Goal: Find specific page/section: Find specific page/section

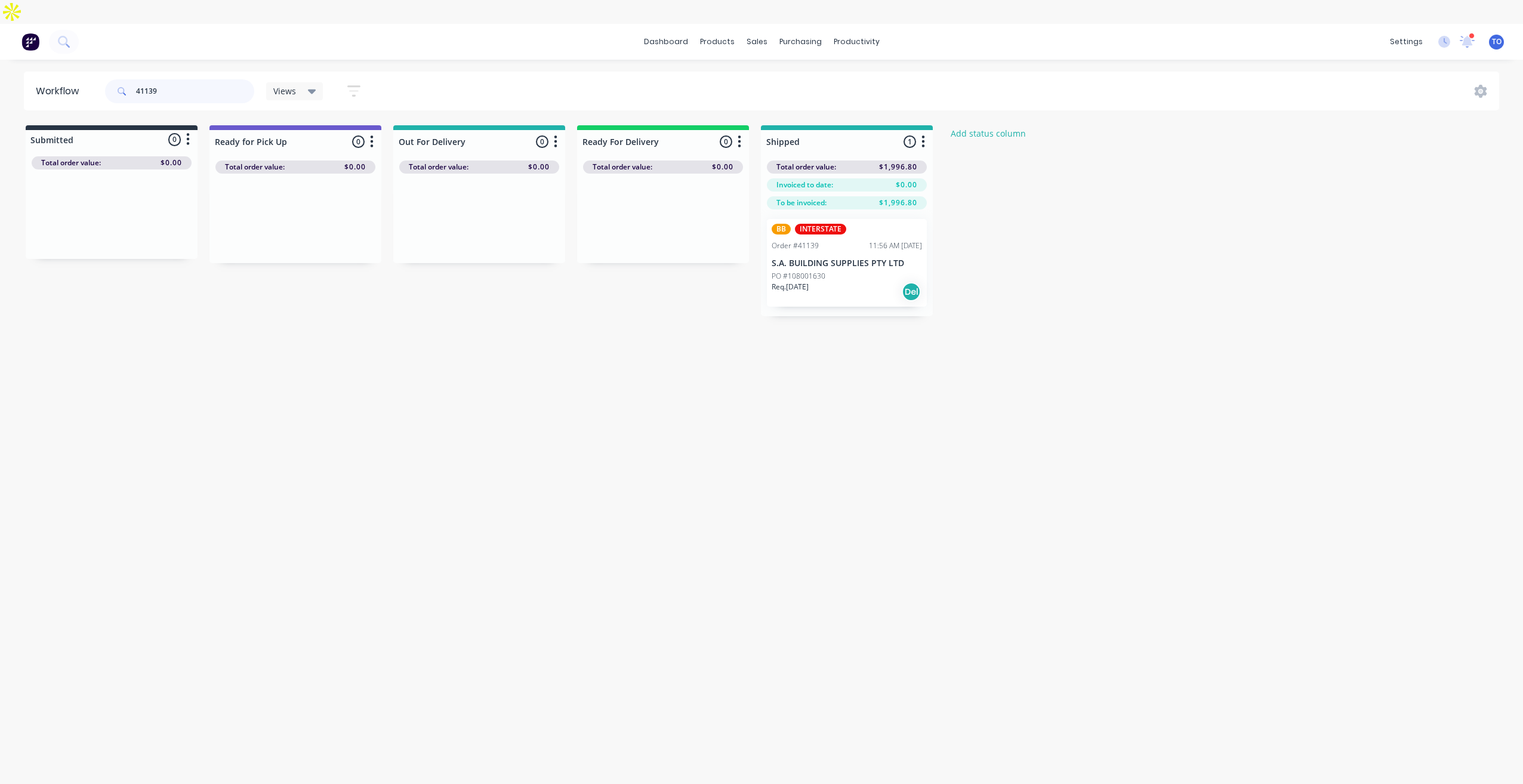
drag, startPoint x: 195, startPoint y: 72, endPoint x: 117, endPoint y: 76, distance: 78.1
click at [117, 79] on div "41139" at bounding box center [180, 91] width 149 height 24
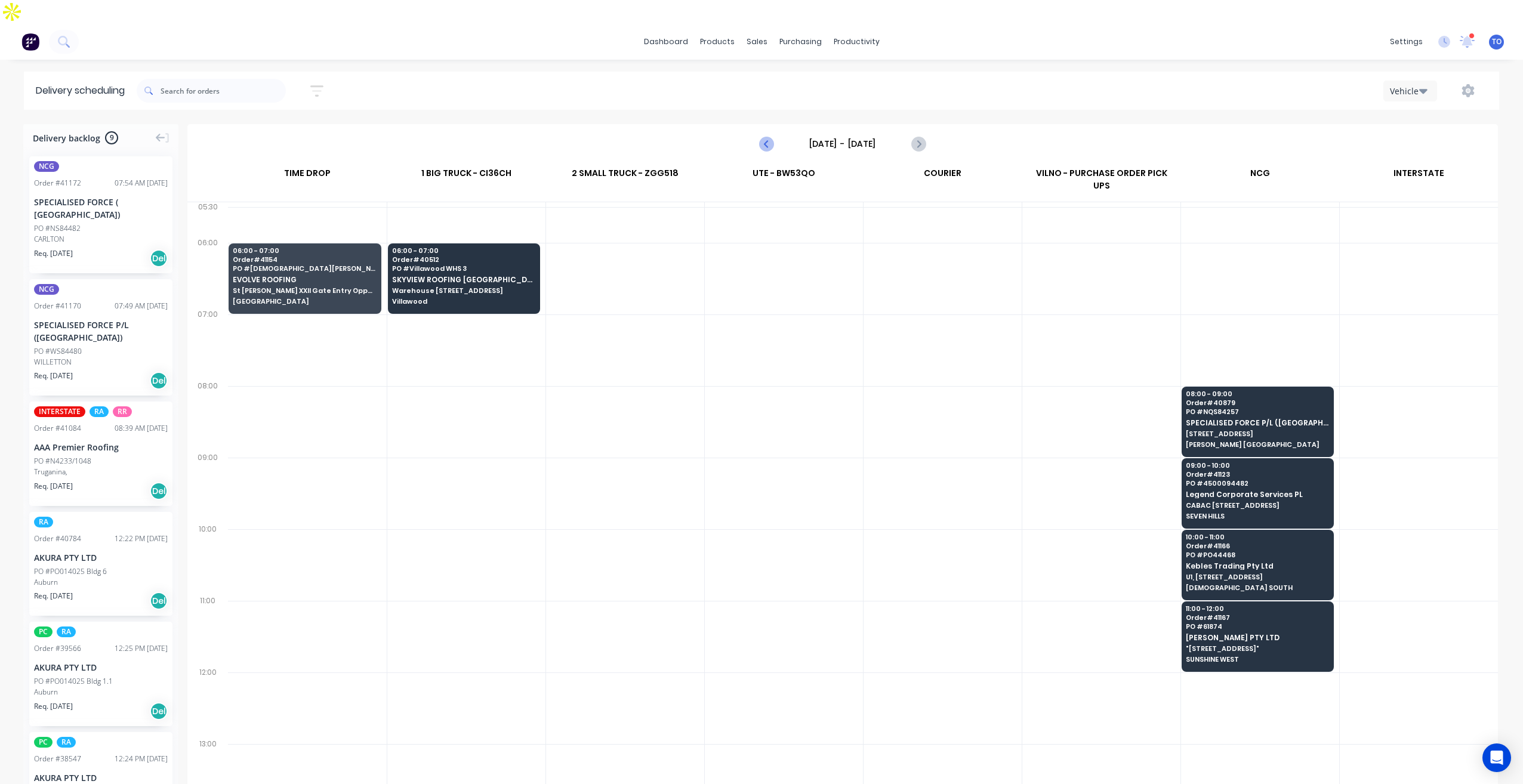
click at [761, 136] on icon "Previous page" at bounding box center [766, 143] width 15 height 15
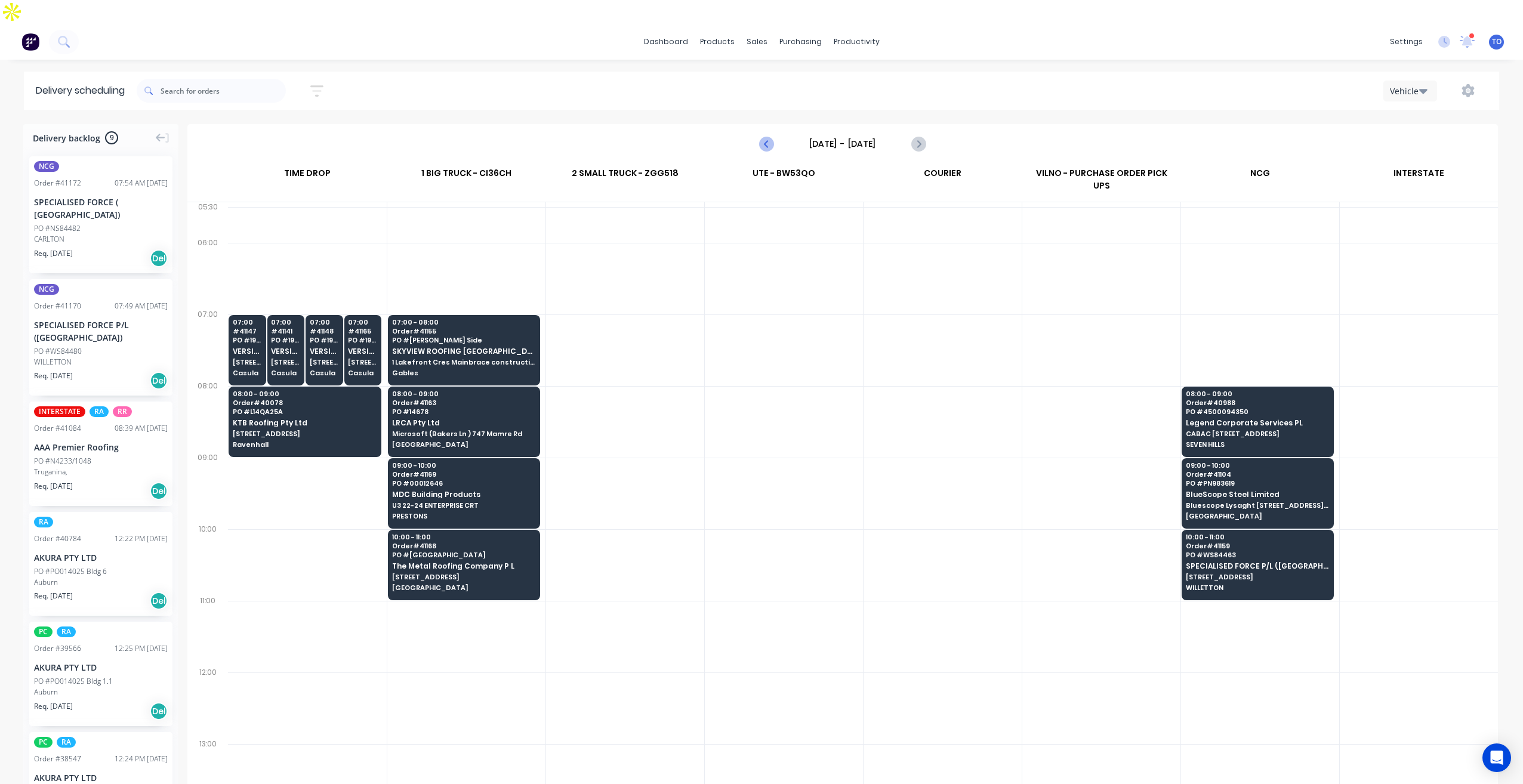
click at [764, 136] on icon "Previous page" at bounding box center [766, 143] width 15 height 15
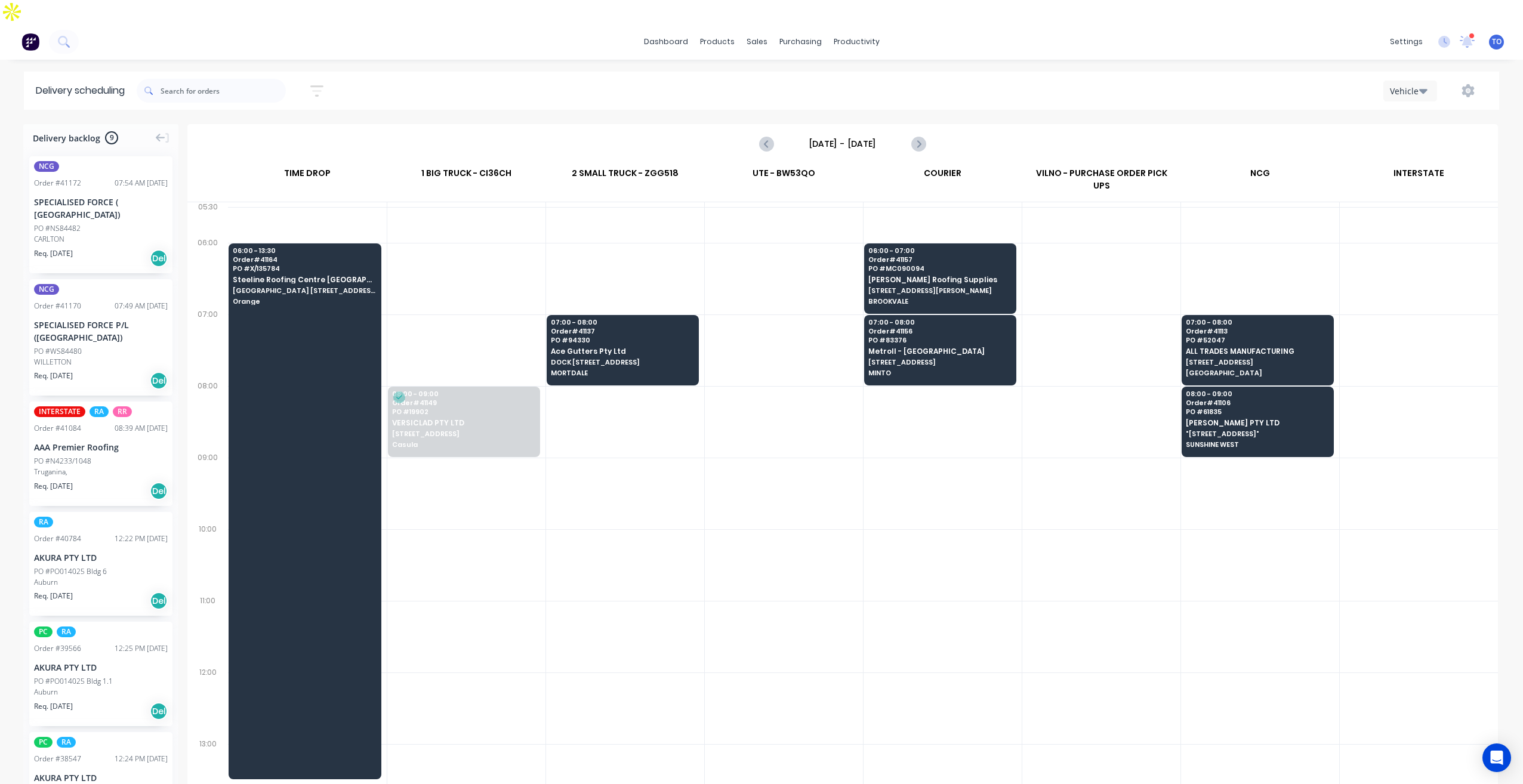
click at [560, 530] on div at bounding box center [625, 565] width 158 height 72
click at [925, 131] on button "Next page" at bounding box center [918, 143] width 24 height 24
type input "Tuesday - 19/08/25"
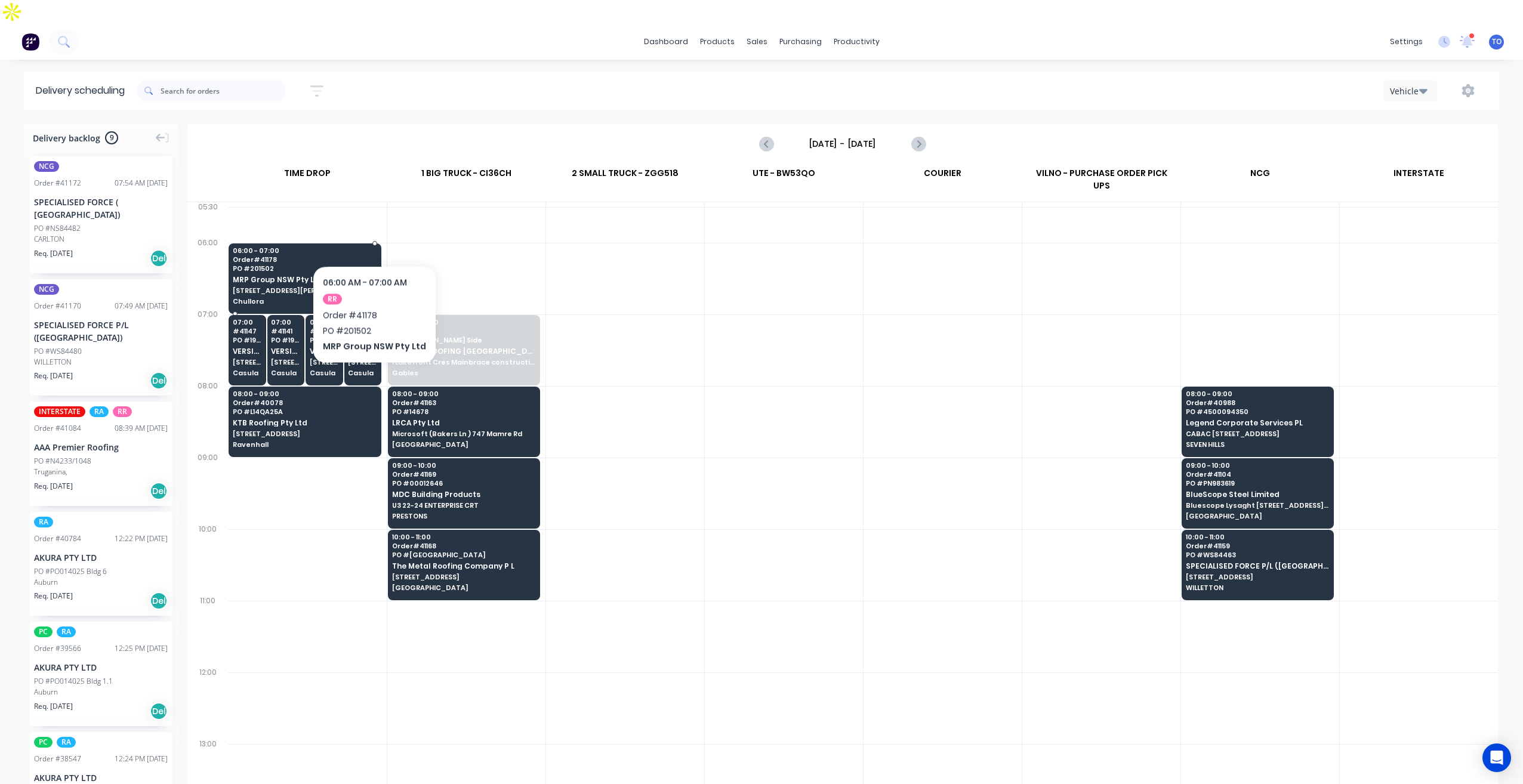
click at [372, 265] on span "PO # 201502" at bounding box center [304, 268] width 143 height 7
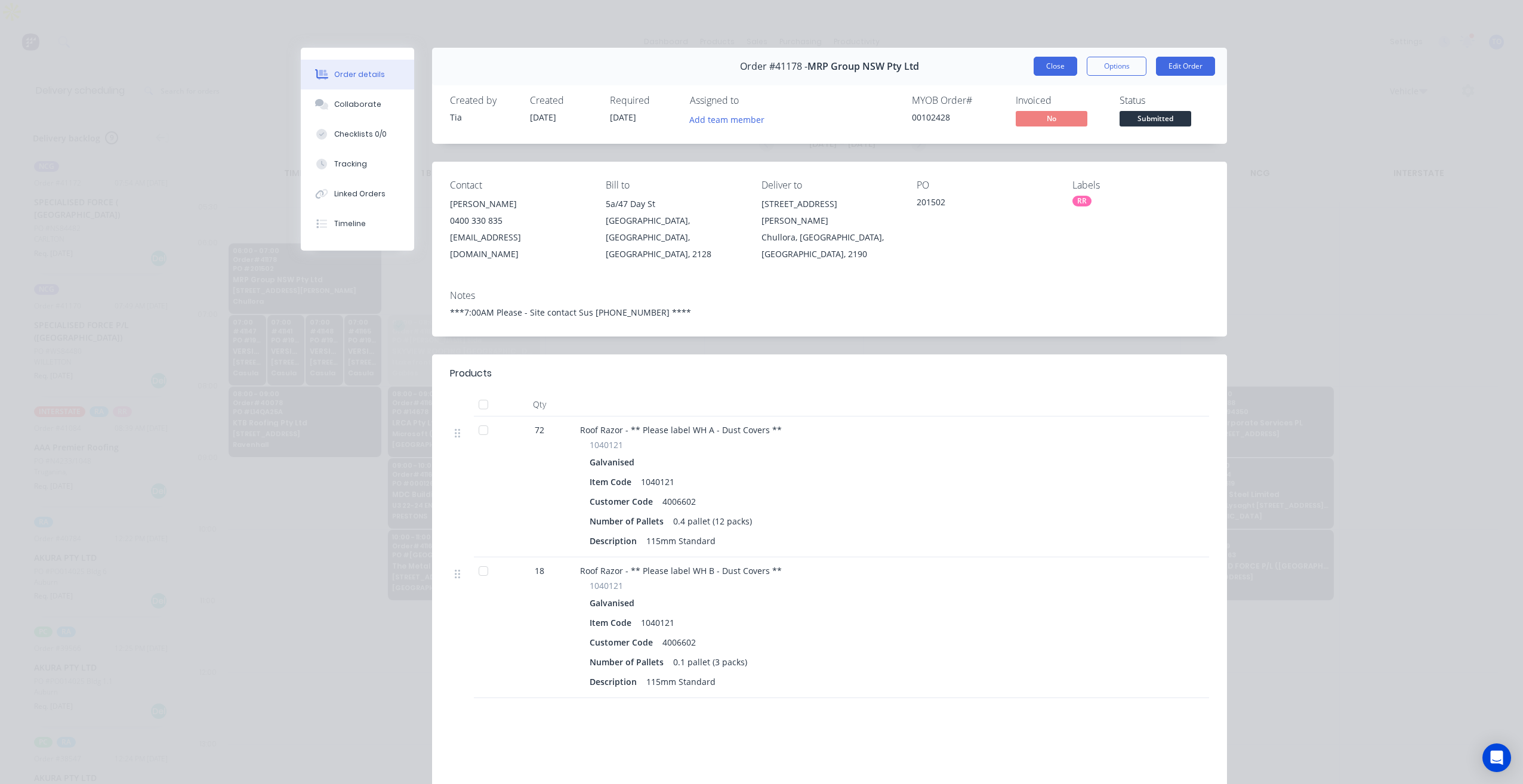
click at [1039, 65] on button "Close" at bounding box center [1055, 66] width 43 height 19
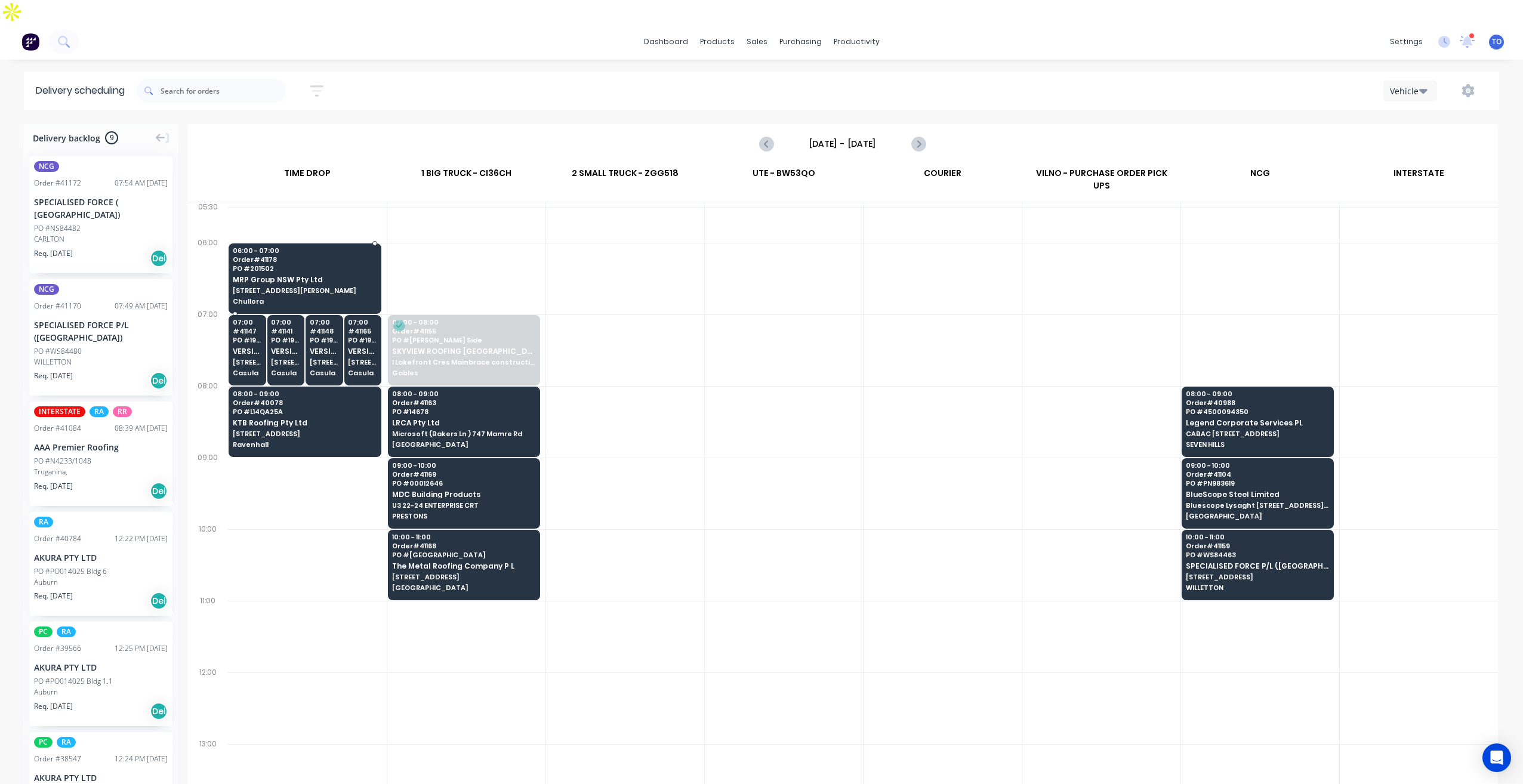
click at [322, 276] on span "MRP Group NSW Pty Ltd" at bounding box center [304, 280] width 143 height 8
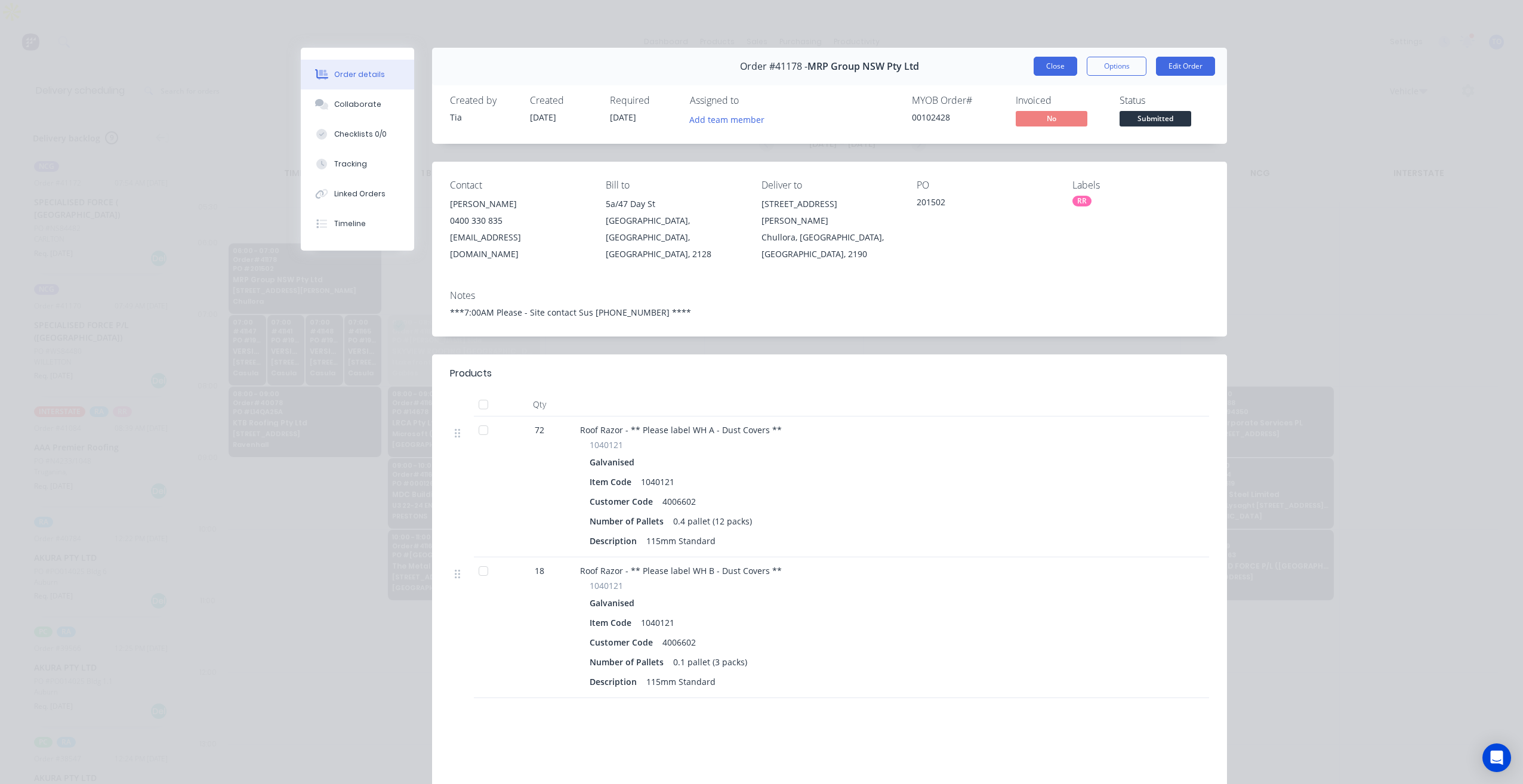
click at [1056, 70] on button "Close" at bounding box center [1055, 66] width 43 height 19
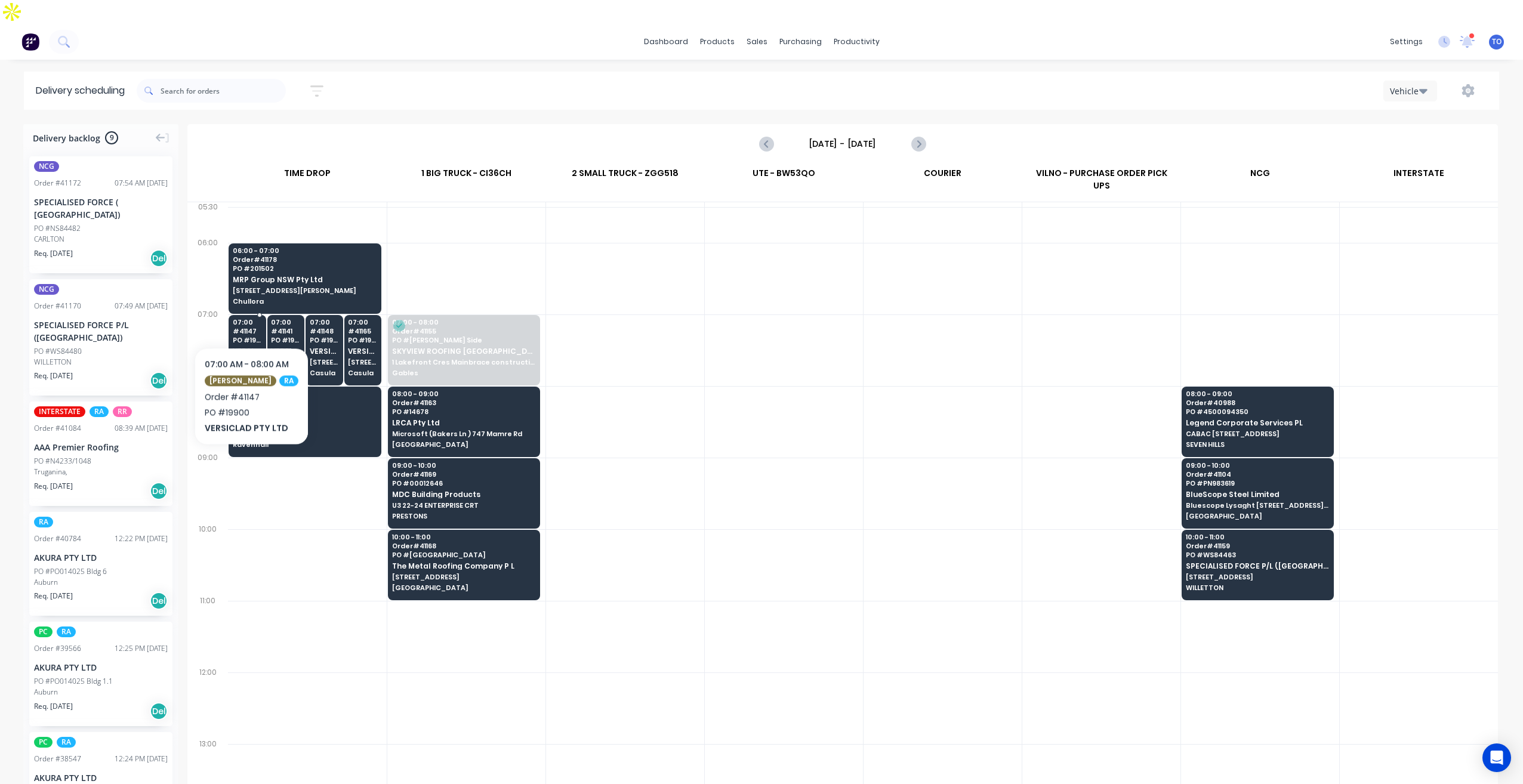
click at [246, 347] on span "VERSICLAD PTY LTD" at bounding box center [247, 351] width 29 height 8
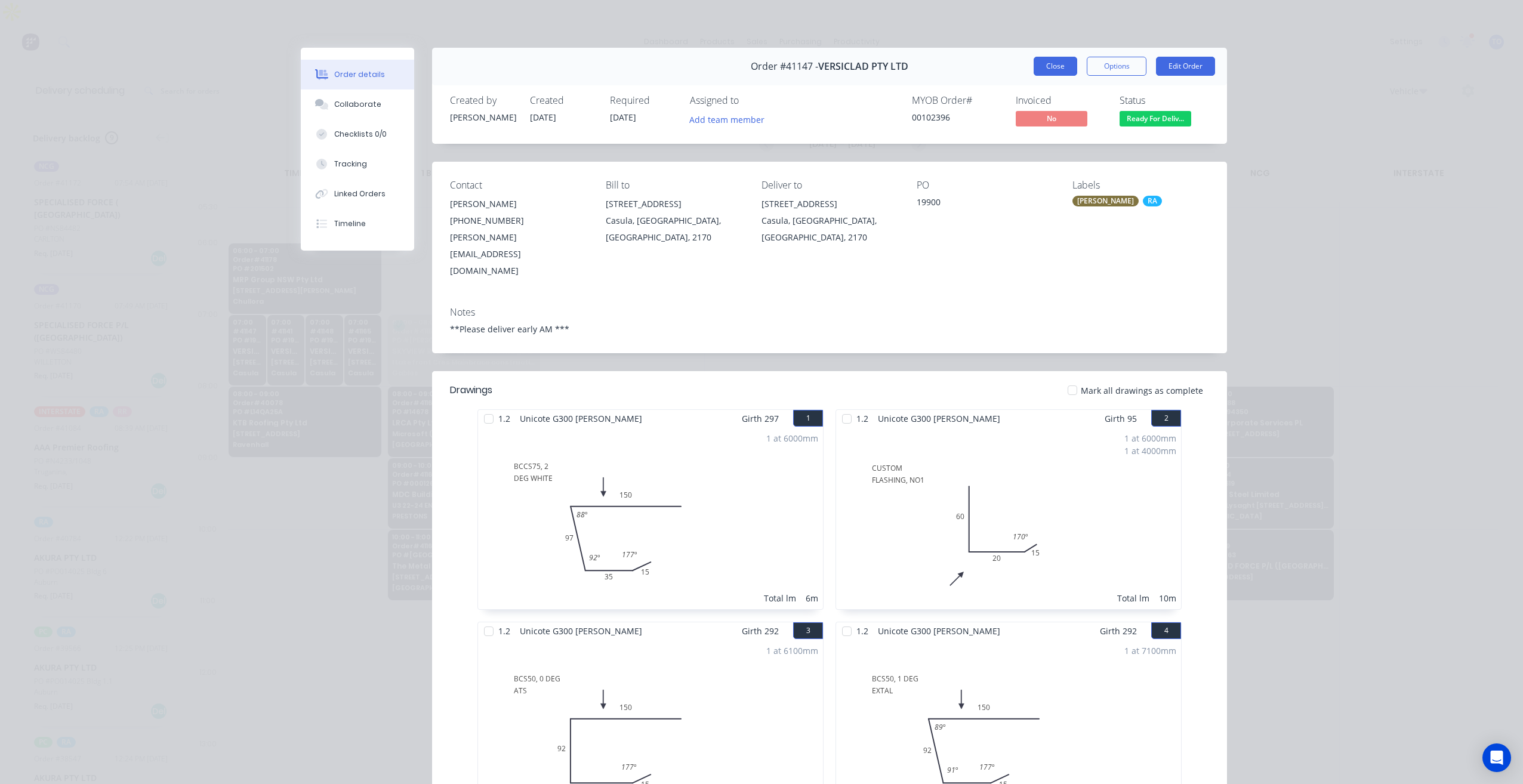
click at [1052, 68] on button "Close" at bounding box center [1055, 66] width 43 height 19
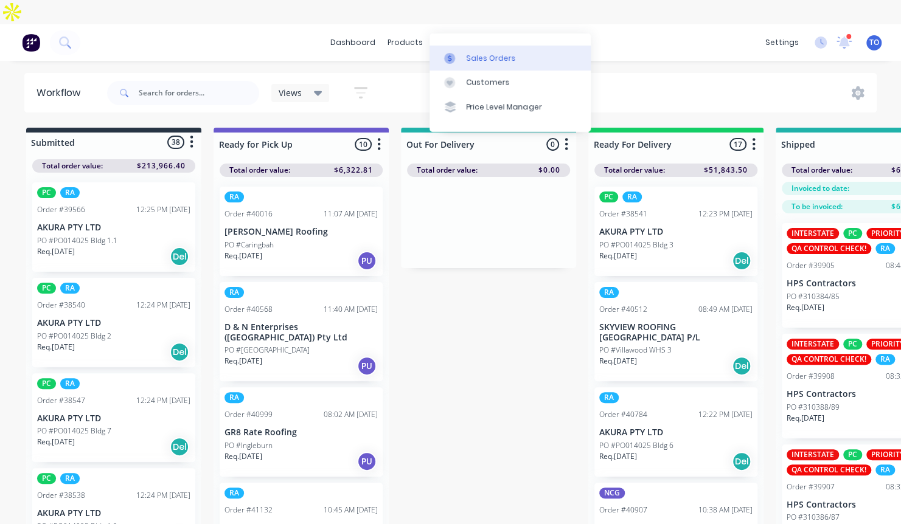
click at [485, 58] on div "Sales Orders" at bounding box center [491, 58] width 50 height 11
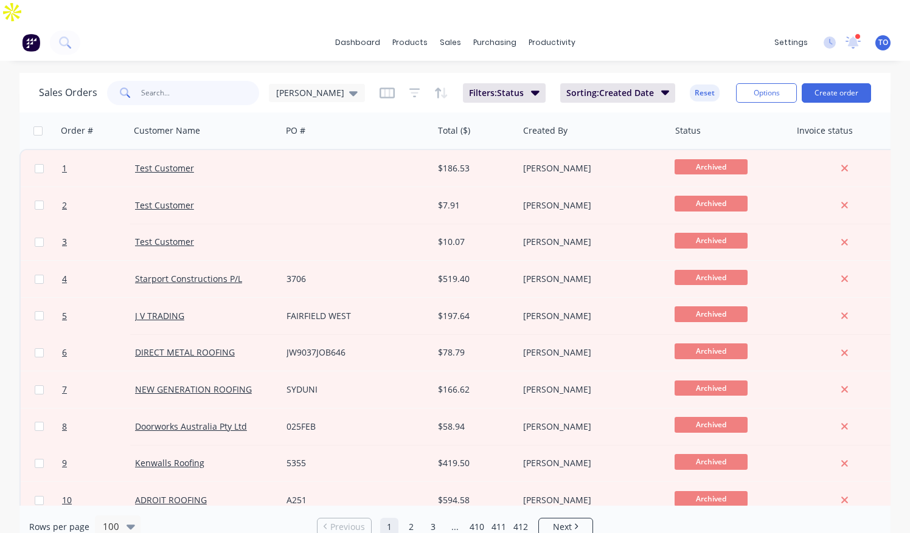
click at [207, 81] on input "text" at bounding box center [200, 93] width 119 height 24
paste input "39707"
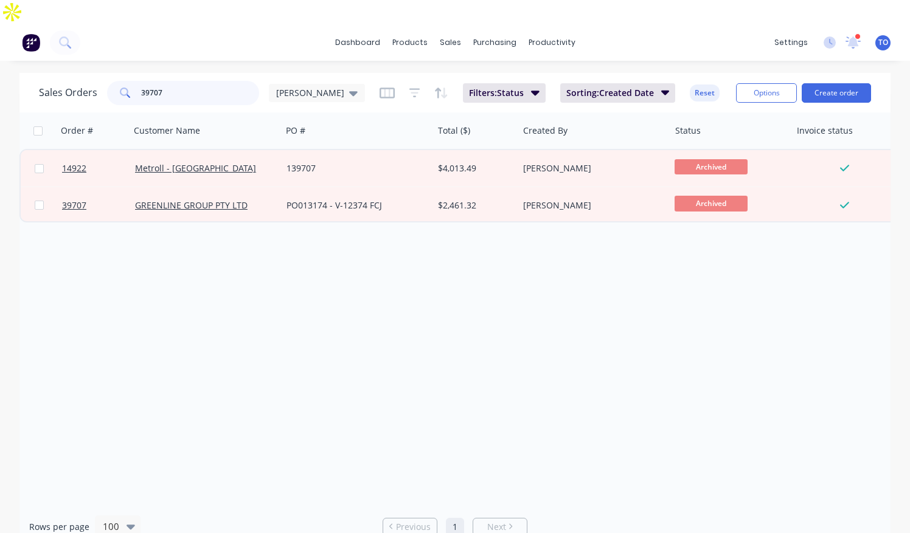
click at [200, 81] on input "39707" at bounding box center [200, 93] width 119 height 24
paste input "40078"
click at [181, 81] on input "40078" at bounding box center [200, 93] width 119 height 24
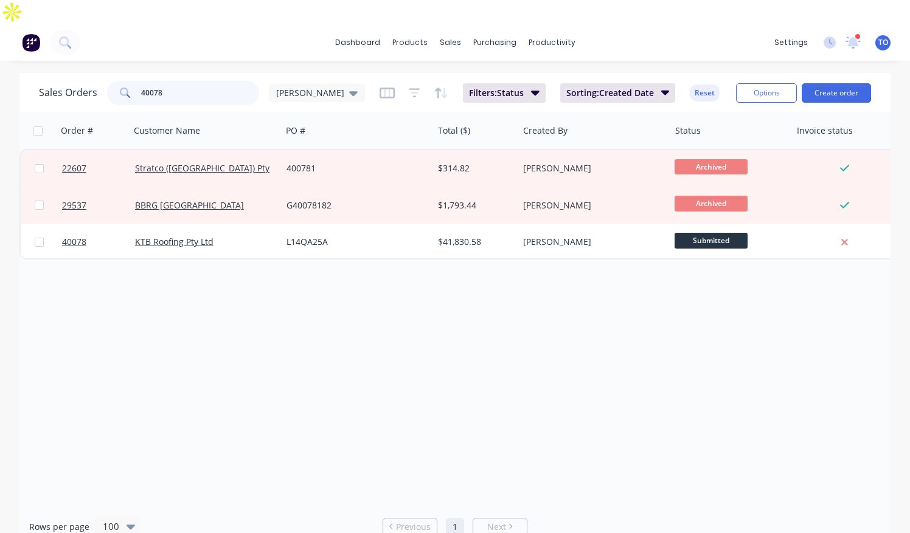
paste input "2"
click at [191, 81] on input "40278" at bounding box center [200, 93] width 119 height 24
paste input "602"
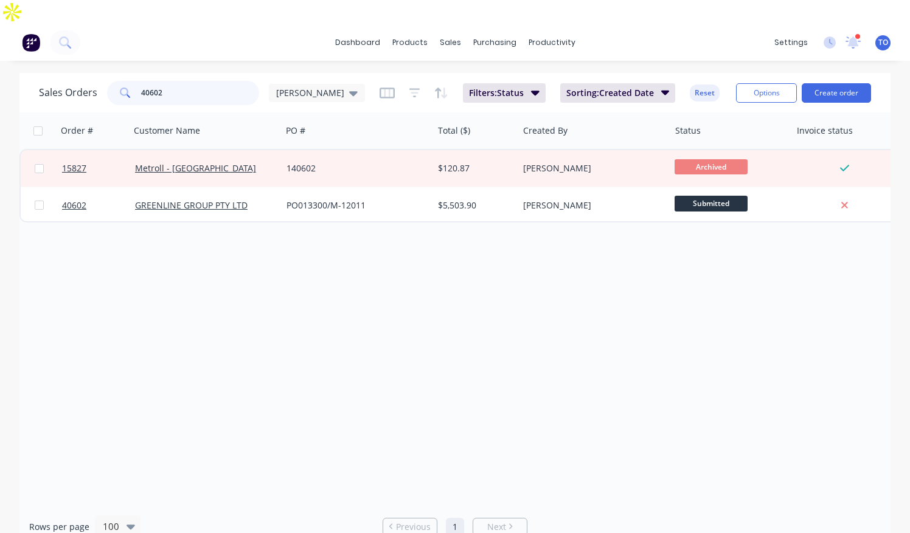
click at [187, 81] on input "40602" at bounding box center [200, 93] width 119 height 24
paste input "87"
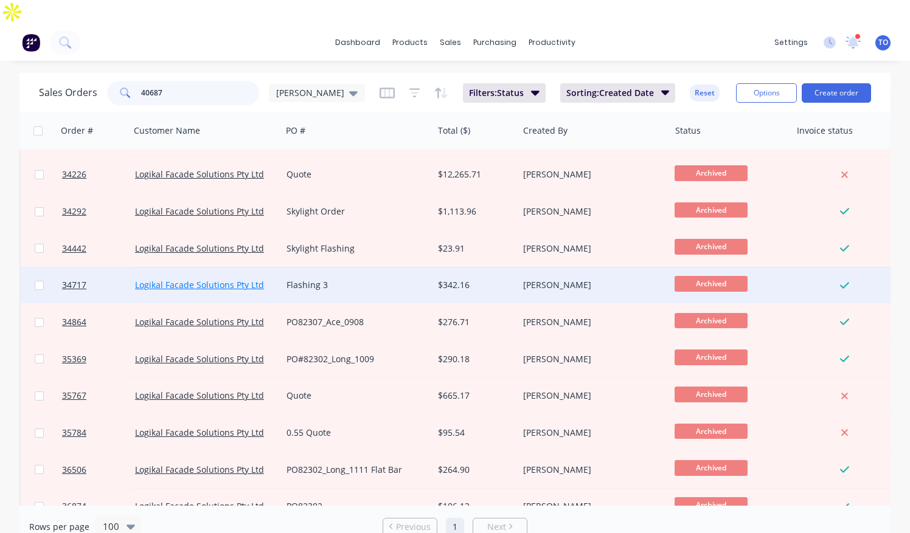
scroll to position [1789, 0]
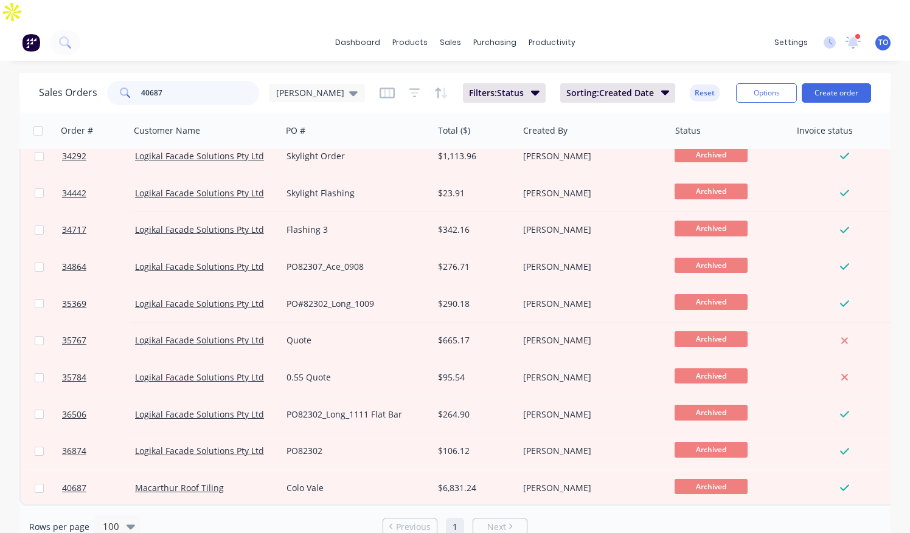
click at [186, 81] on input "40687" at bounding box center [200, 93] width 119 height 24
click at [185, 81] on input "40687" at bounding box center [200, 93] width 119 height 24
paste input "8"
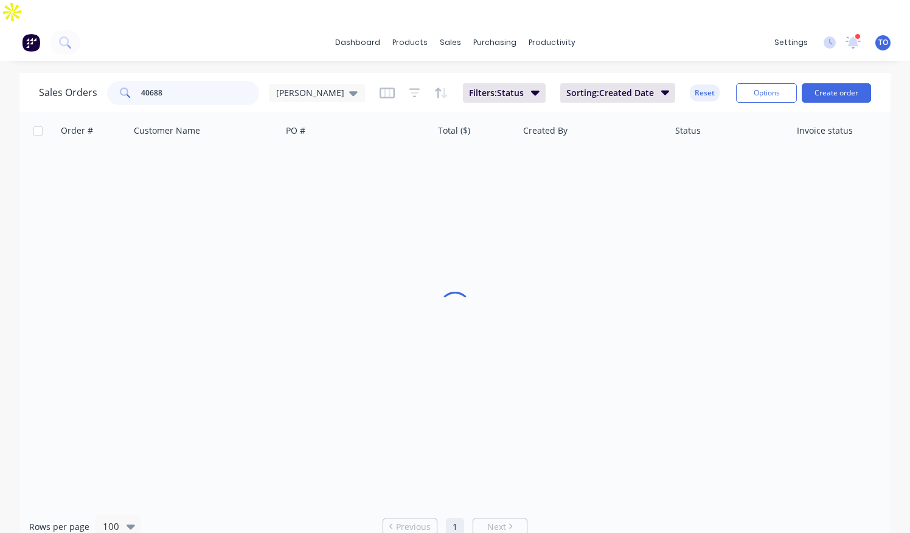
scroll to position [0, 0]
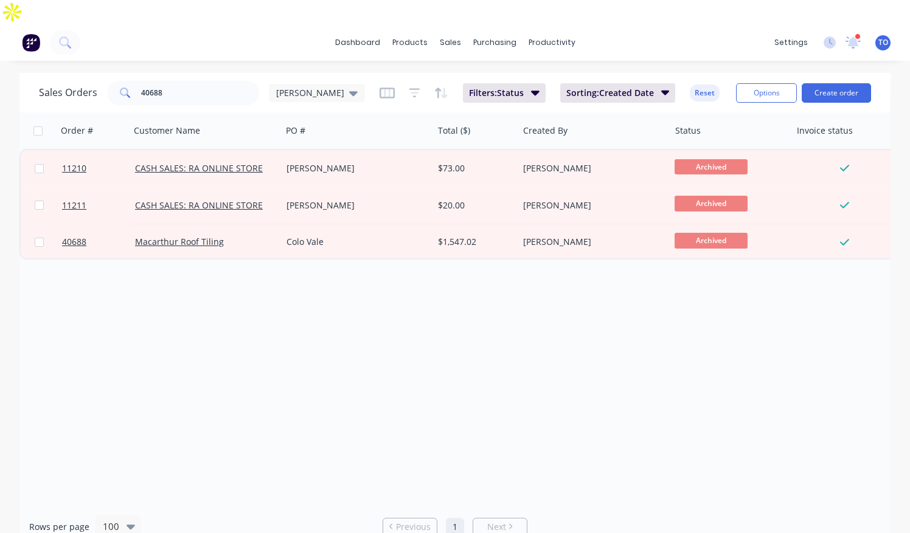
click at [196, 84] on div "Sales Orders 40688 Tobias Filters: Status Sorting: Created Date Reset Options C…" at bounding box center [454, 93] width 871 height 40
click at [197, 81] on input "40688" at bounding box center [200, 93] width 119 height 24
paste input "713"
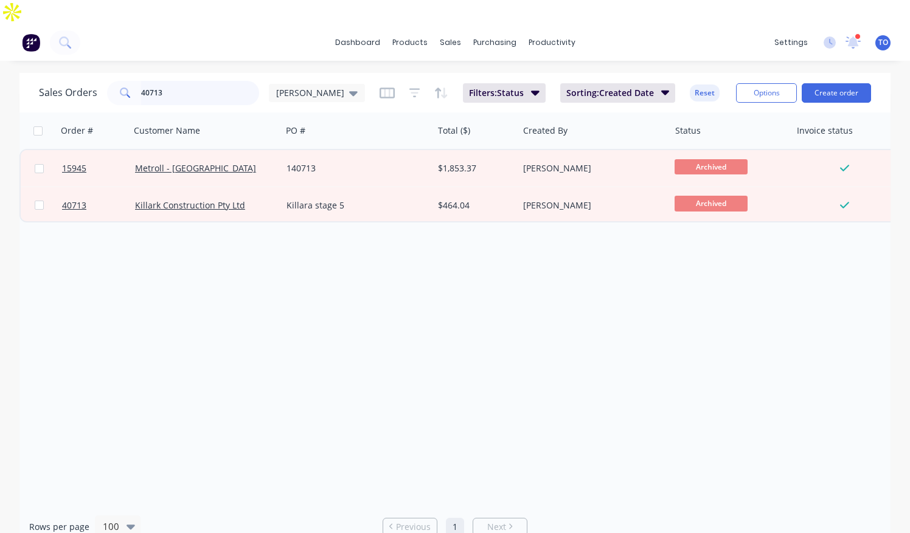
click at [206, 81] on input "40713" at bounding box center [200, 93] width 119 height 24
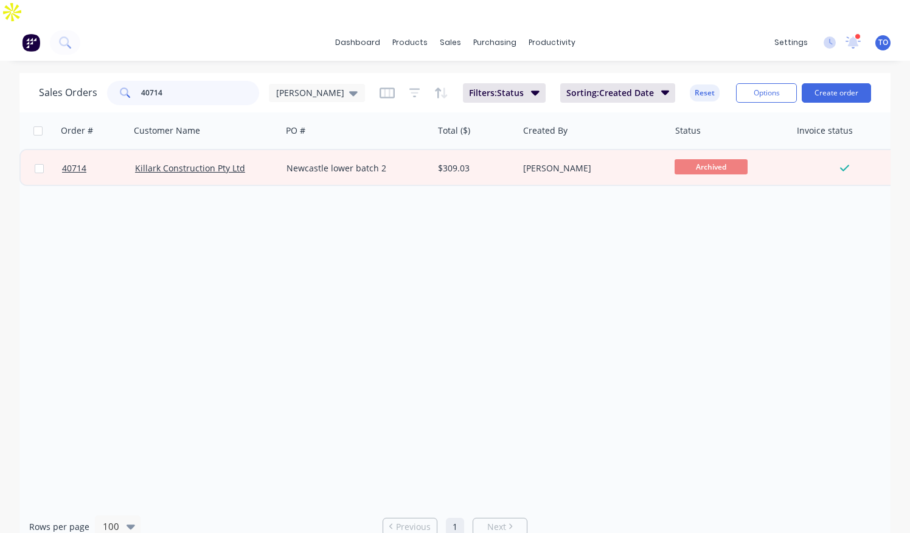
click at [183, 81] on input "40714" at bounding box center [200, 93] width 119 height 24
click at [184, 81] on input "40714" at bounding box center [200, 93] width 119 height 24
paste input "60"
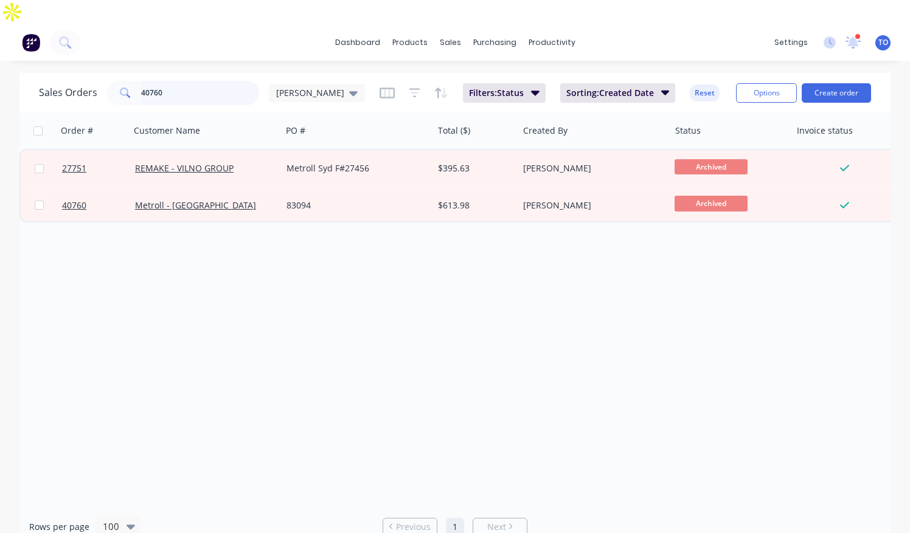
click at [184, 81] on input "40760" at bounding box center [200, 93] width 119 height 24
paste input "7"
click at [186, 81] on input "40770" at bounding box center [200, 93] width 119 height 24
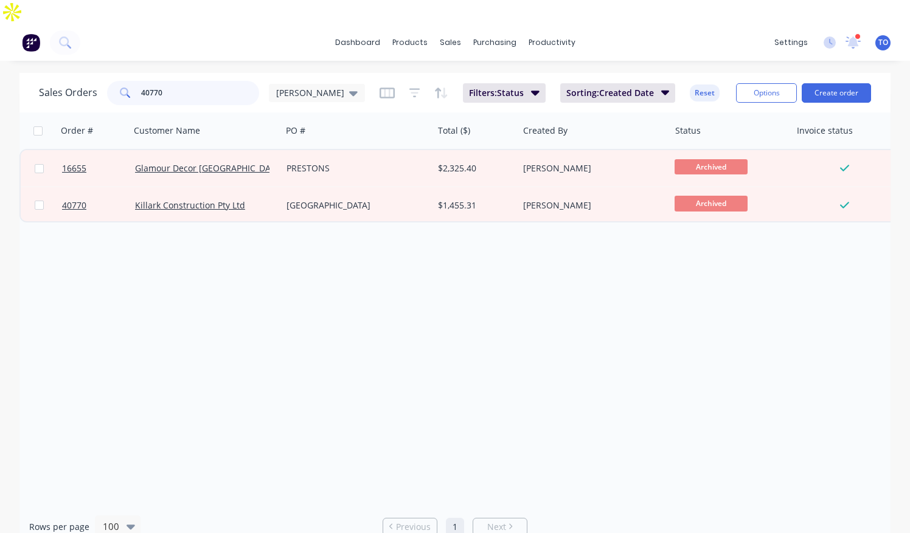
paste input "1"
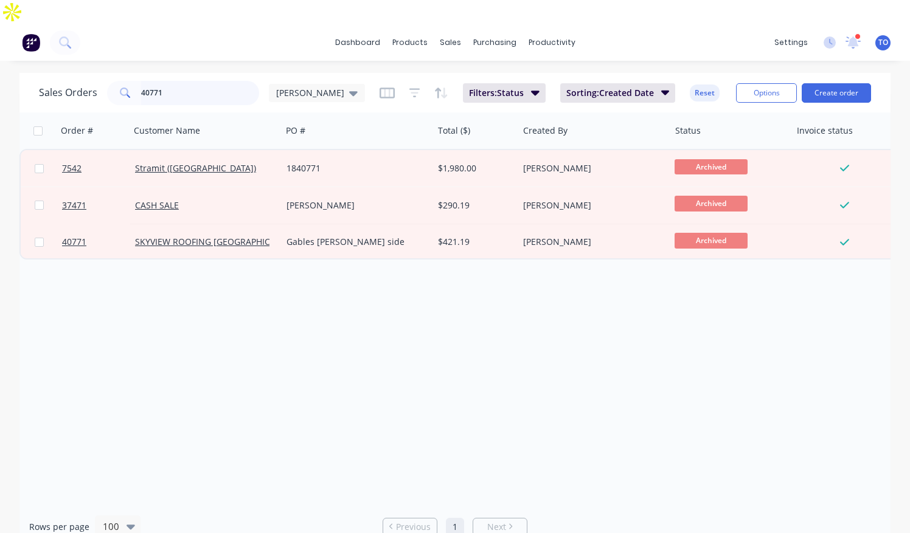
click at [175, 81] on input "40771" at bounding box center [200, 93] width 119 height 24
click at [176, 81] on input "40771" at bounding box center [200, 93] width 119 height 24
paste input "44"
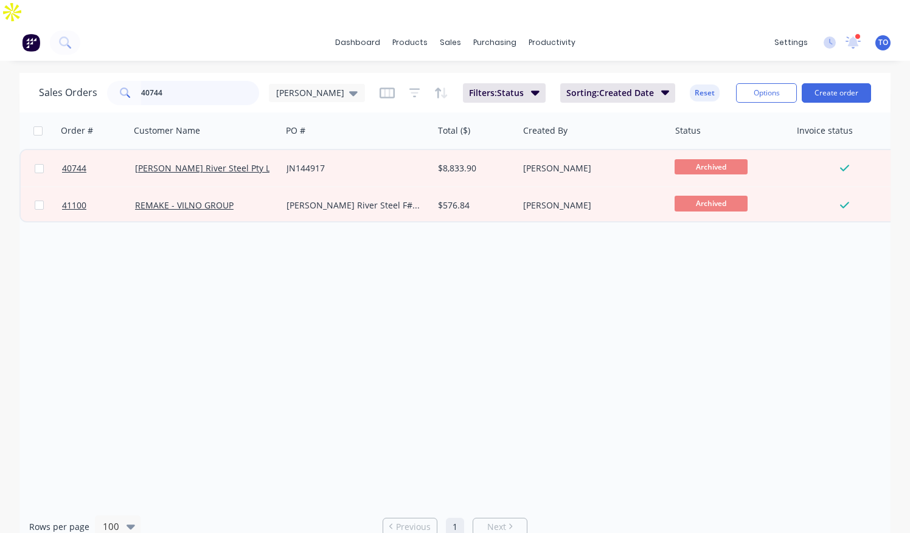
click at [176, 81] on input "40744" at bounding box center [200, 93] width 119 height 24
paste input "73"
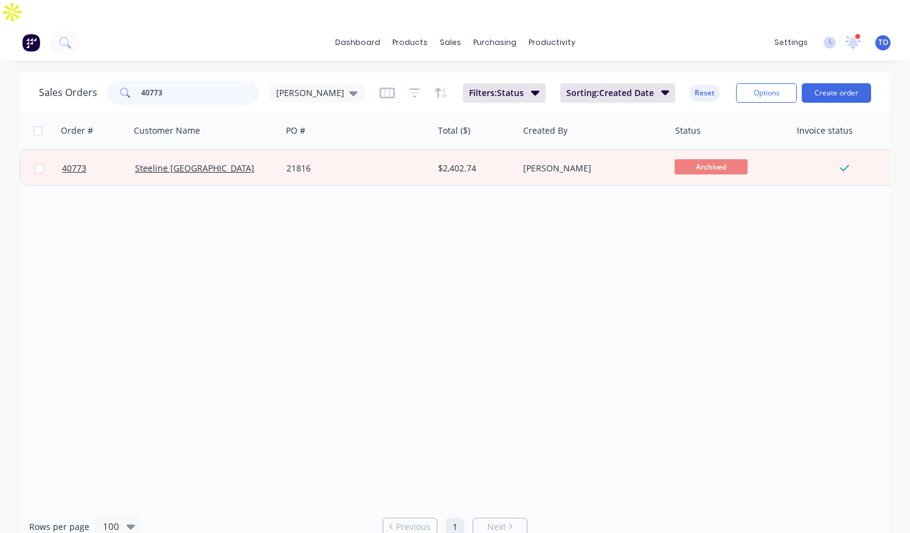
click at [202, 81] on input "40773" at bounding box center [200, 93] width 119 height 24
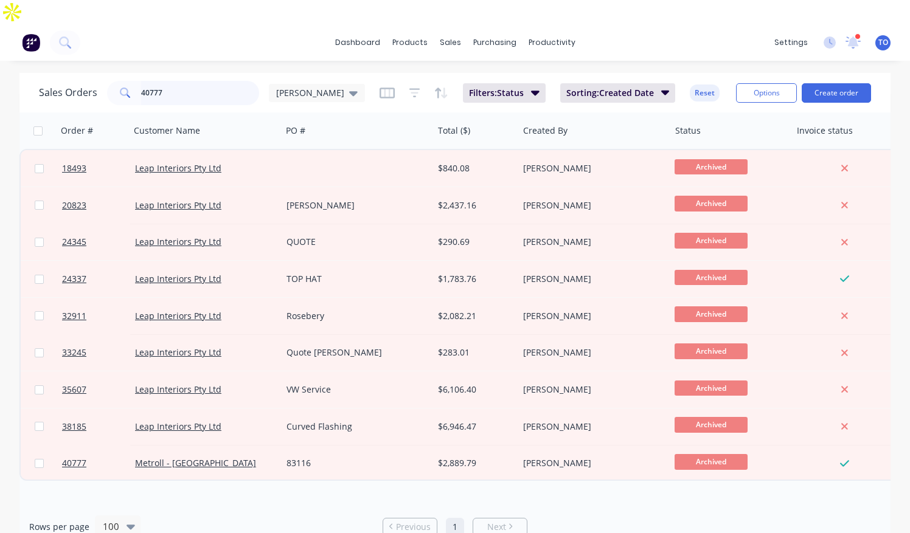
click at [214, 81] on input "40777" at bounding box center [200, 93] width 119 height 24
type input "4"
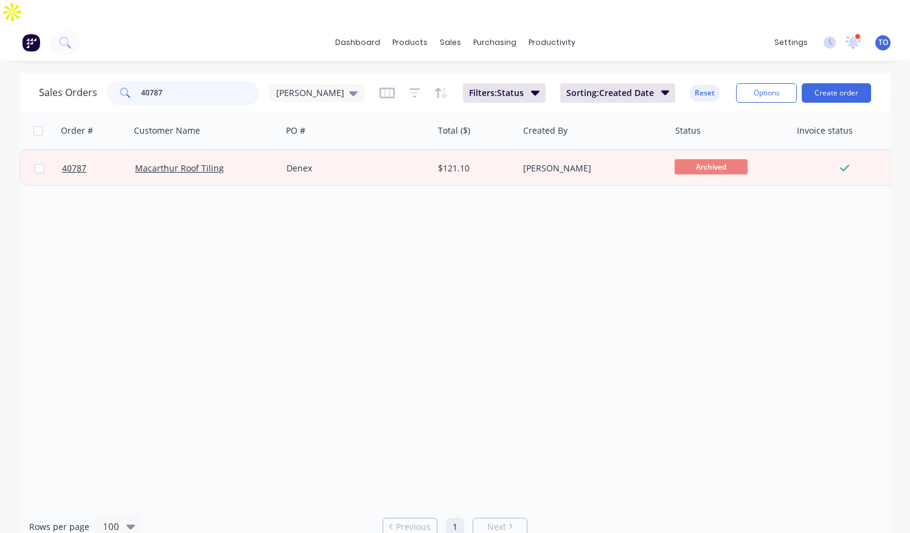
click at [174, 81] on input "40787" at bounding box center [200, 93] width 119 height 24
click at [184, 81] on input "40789" at bounding box center [200, 93] width 119 height 24
click at [179, 81] on input "40789" at bounding box center [200, 93] width 119 height 24
click at [222, 81] on input "40807" at bounding box center [200, 93] width 119 height 24
click at [185, 81] on input "40825" at bounding box center [200, 93] width 119 height 24
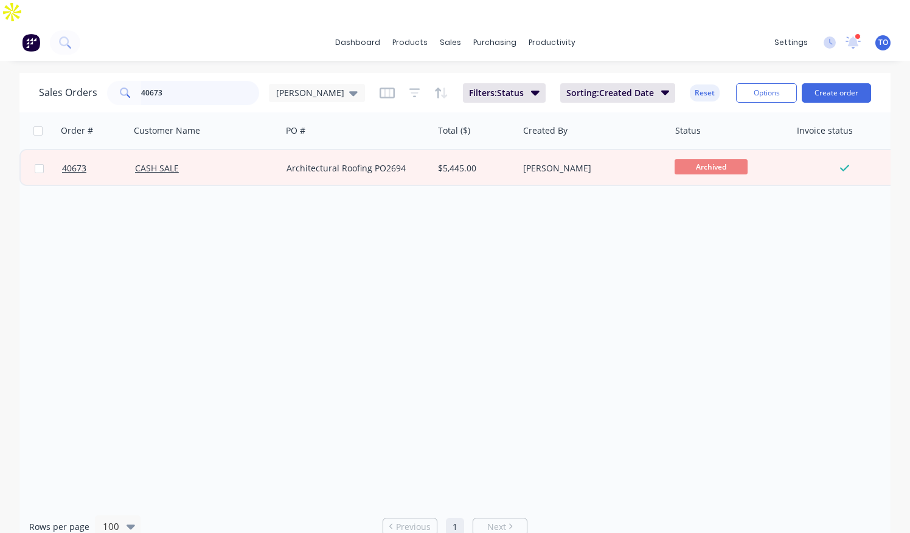
click at [190, 81] on input "40673" at bounding box center [200, 93] width 119 height 24
click at [200, 81] on input "40833" at bounding box center [200, 93] width 119 height 24
click at [201, 81] on input "40834" at bounding box center [200, 93] width 119 height 24
click at [175, 81] on input "40837" at bounding box center [200, 93] width 119 height 24
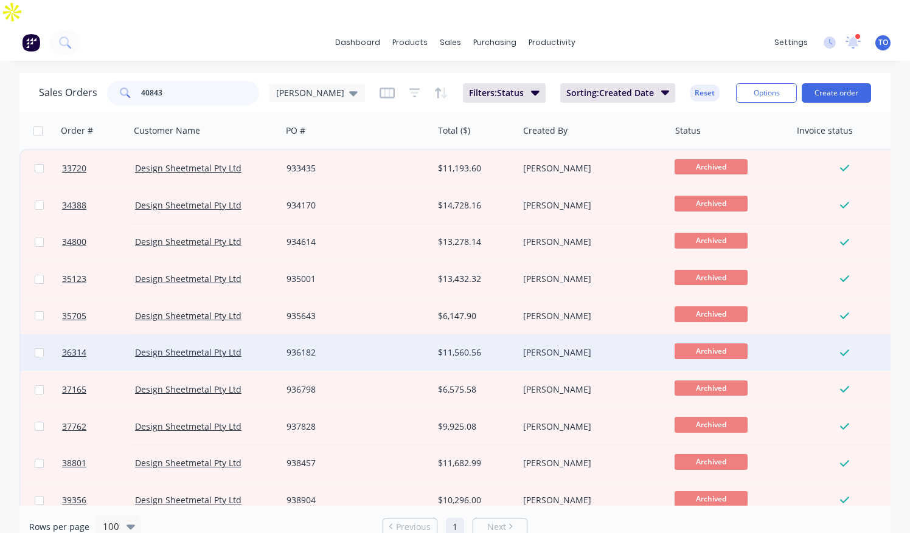
scroll to position [128, 0]
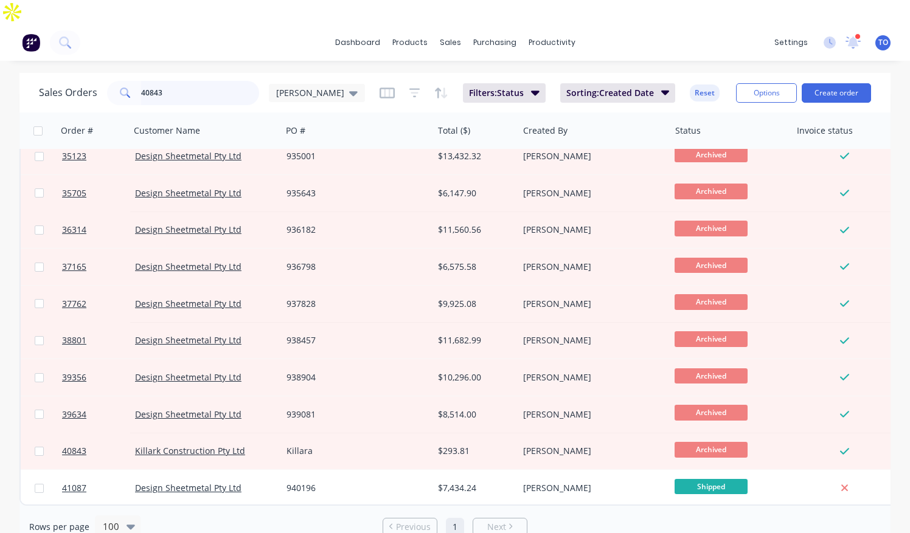
click at [192, 81] on input "40843" at bounding box center [200, 93] width 119 height 24
paste input "9"
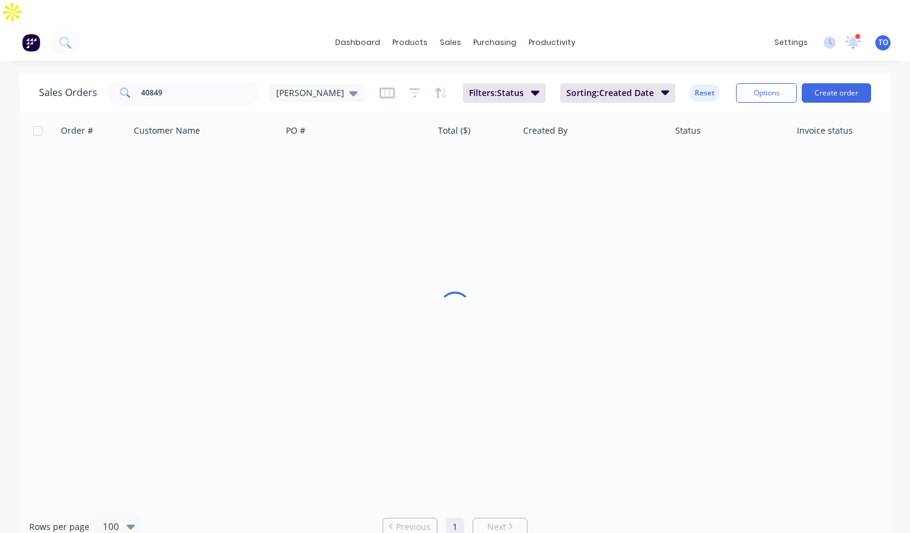
scroll to position [0, 0]
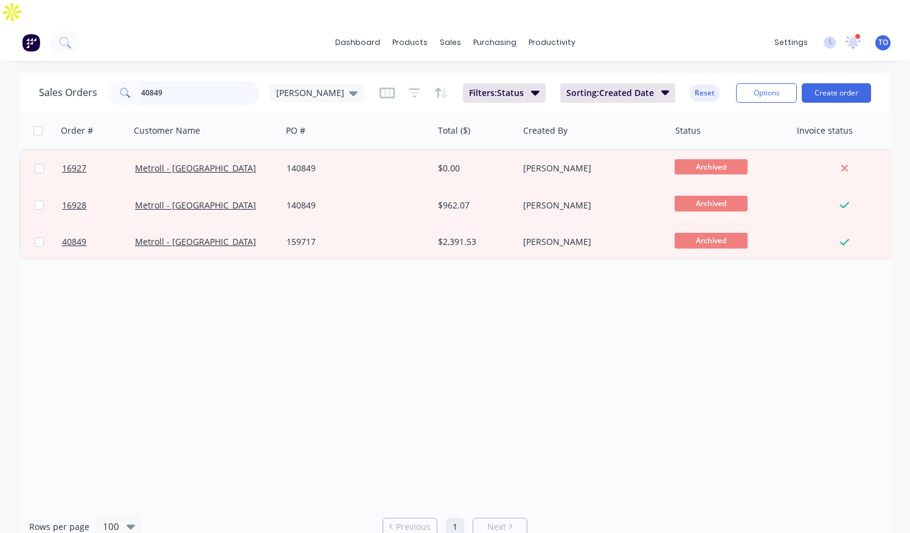
click at [189, 81] on input "40849" at bounding box center [200, 93] width 119 height 24
paste input "61"
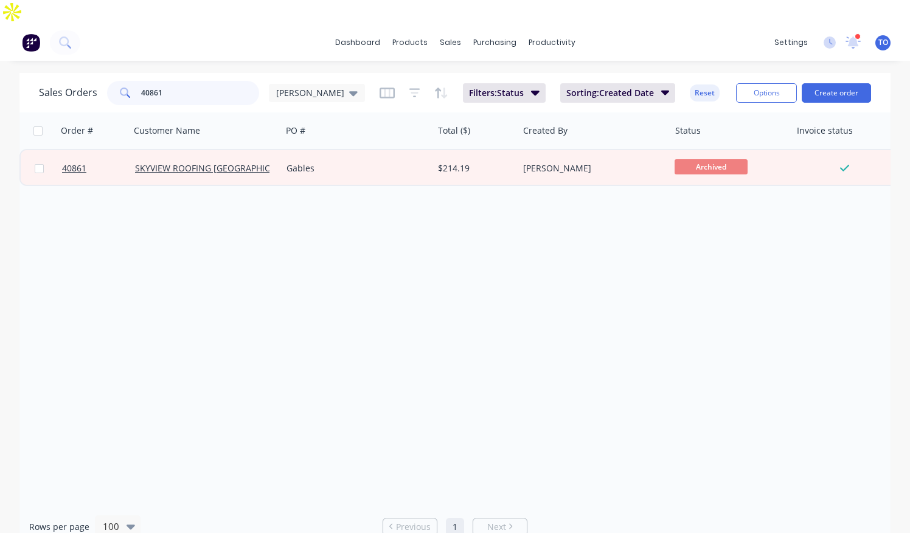
click at [172, 81] on input "40861" at bounding box center [200, 93] width 119 height 24
paste input "72"
click at [180, 81] on input "40872" at bounding box center [200, 93] width 119 height 24
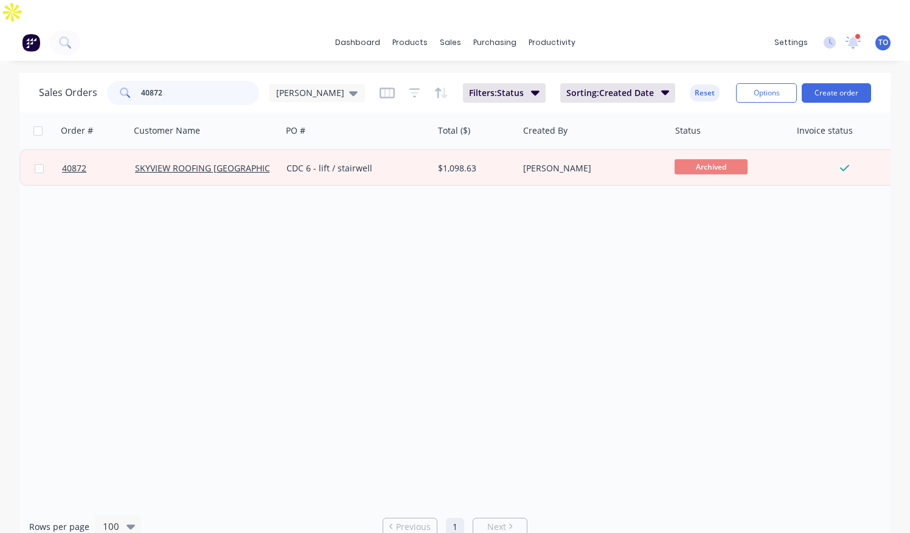
paste input "3"
click at [206, 24] on div "dashboard products sales purchasing productivity dashboard products Product Cat…" at bounding box center [455, 42] width 910 height 36
click at [187, 81] on input "40873" at bounding box center [200, 93] width 119 height 24
paste input "5"
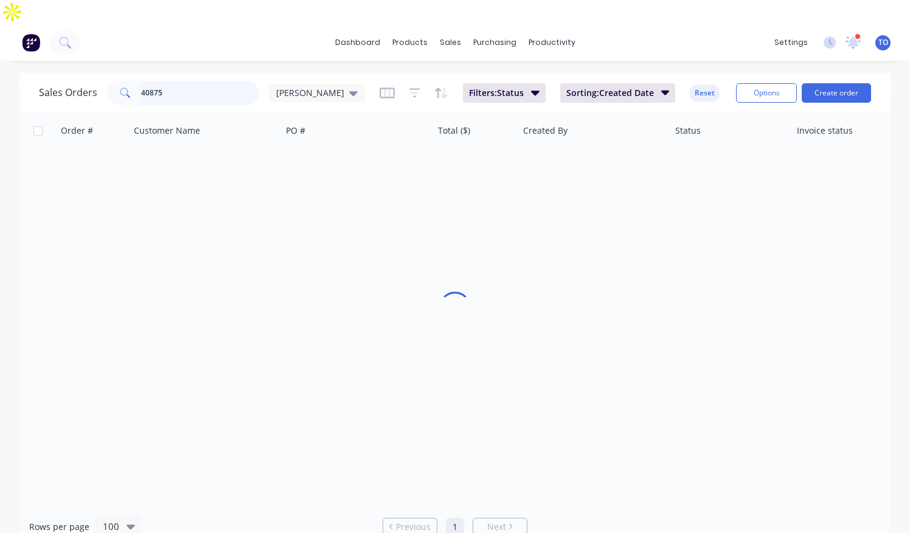
click at [168, 81] on input "40875" at bounding box center [200, 93] width 119 height 24
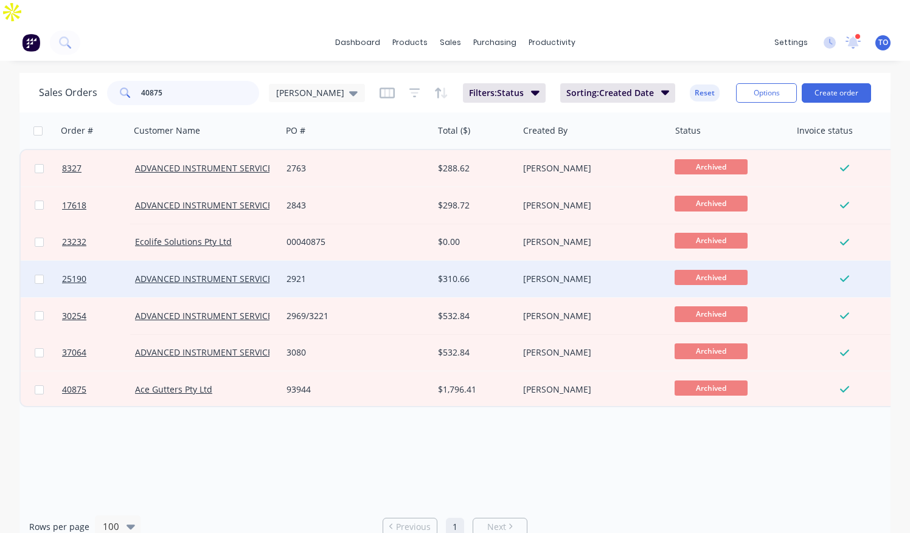
paste input "7"
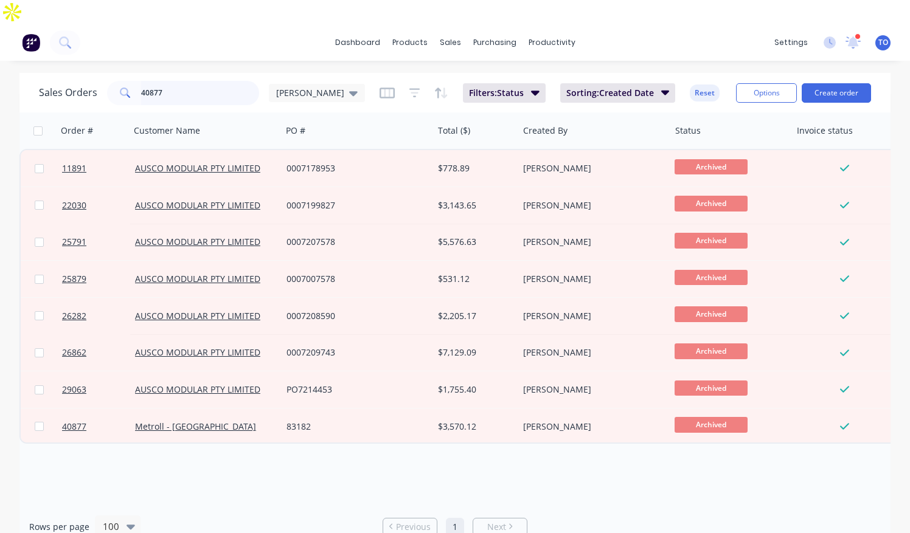
click at [190, 81] on input "40877" at bounding box center [200, 93] width 119 height 24
paste input "925"
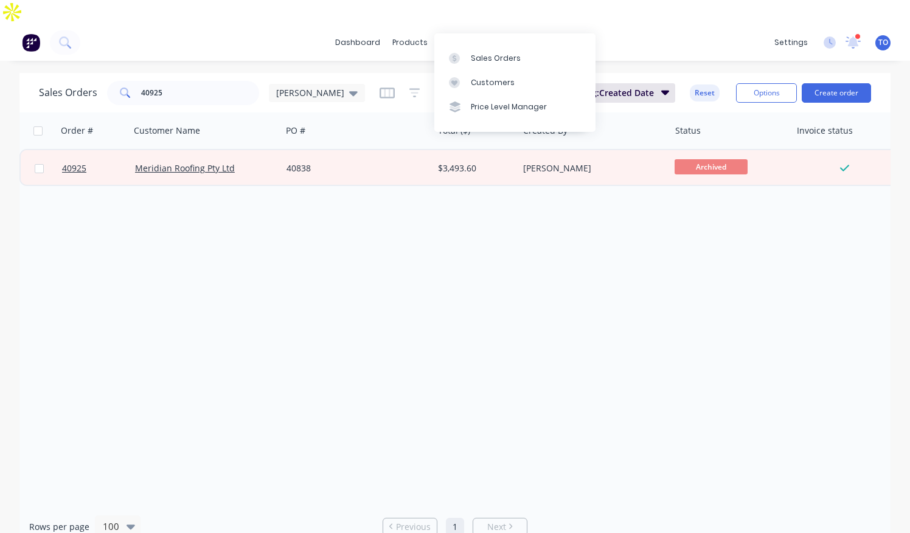
drag, startPoint x: 176, startPoint y: 89, endPoint x: 178, endPoint y: 82, distance: 7.5
click at [176, 113] on div "Customer Name" at bounding box center [205, 131] width 152 height 36
click at [182, 81] on input "40925" at bounding box center [200, 93] width 119 height 24
paste input "32"
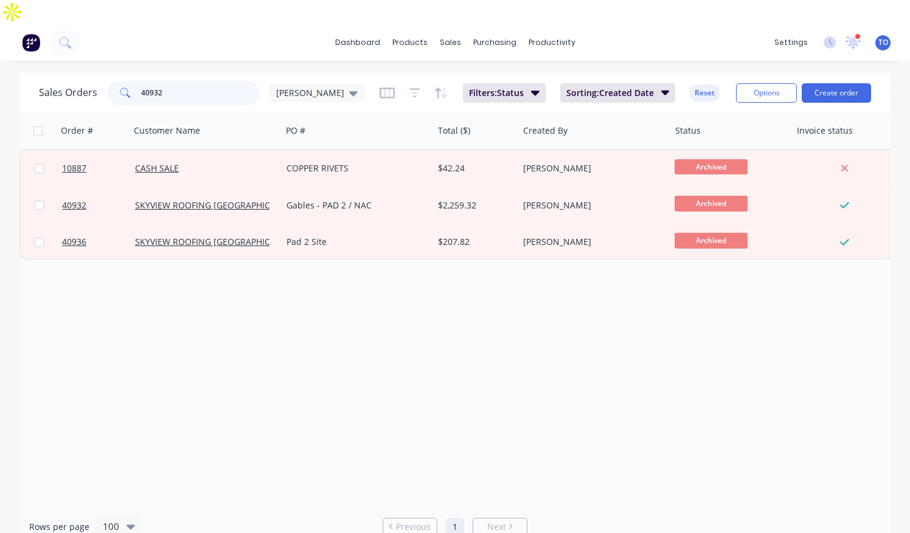
click at [187, 81] on input "40932" at bounding box center [200, 93] width 119 height 24
paste input "48"
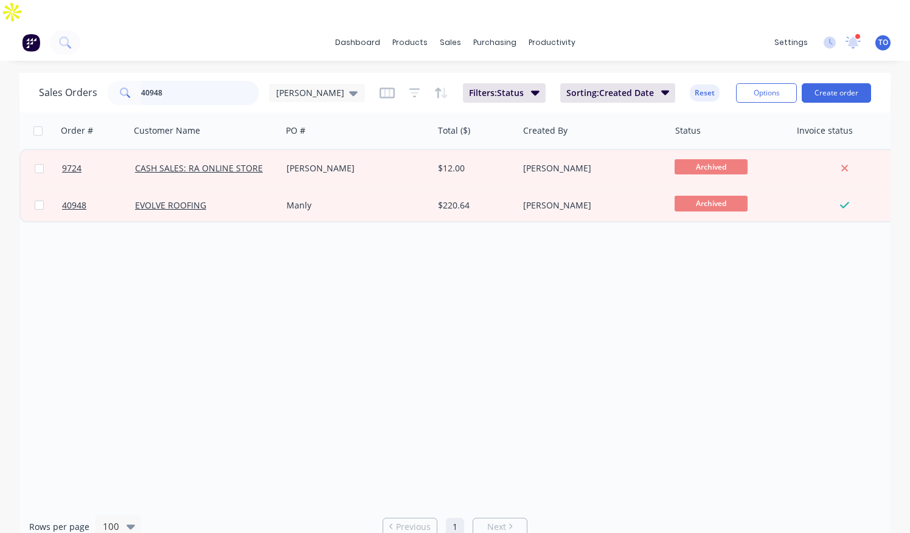
click at [169, 81] on input "40948" at bounding box center [200, 93] width 119 height 24
paste input "57"
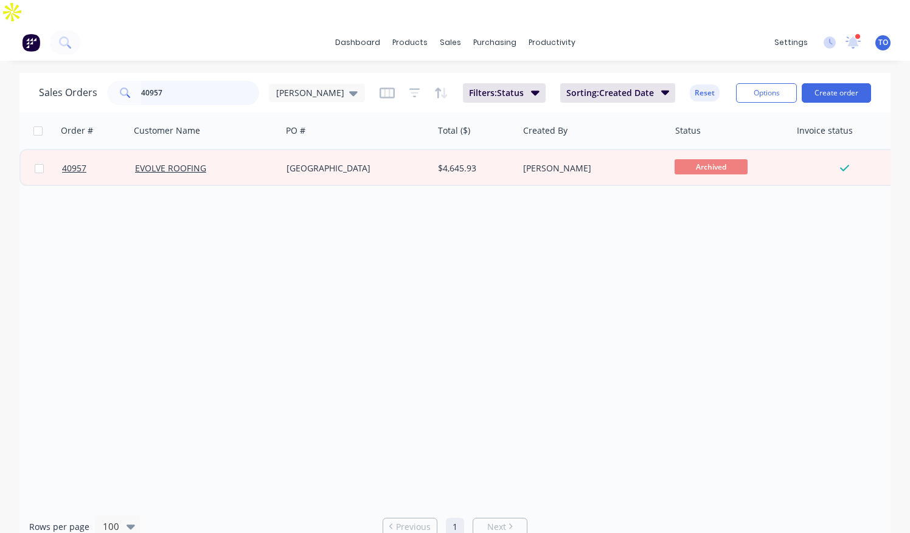
drag, startPoint x: 173, startPoint y: 66, endPoint x: 94, endPoint y: 73, distance: 80.0
click at [94, 81] on div "Sales Orders 40957 Tobias" at bounding box center [202, 93] width 326 height 24
paste input "75"
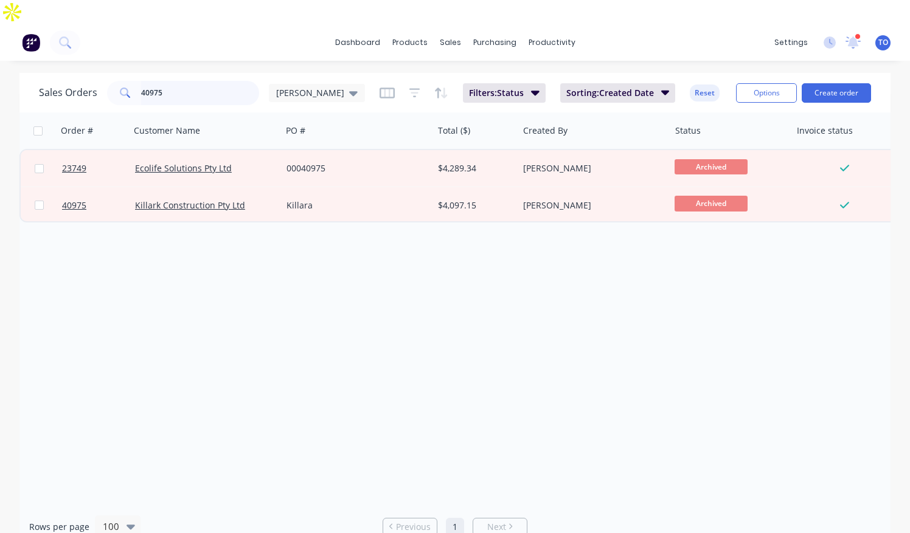
click at [183, 81] on input "40975" at bounding box center [200, 93] width 119 height 24
paste input "1004"
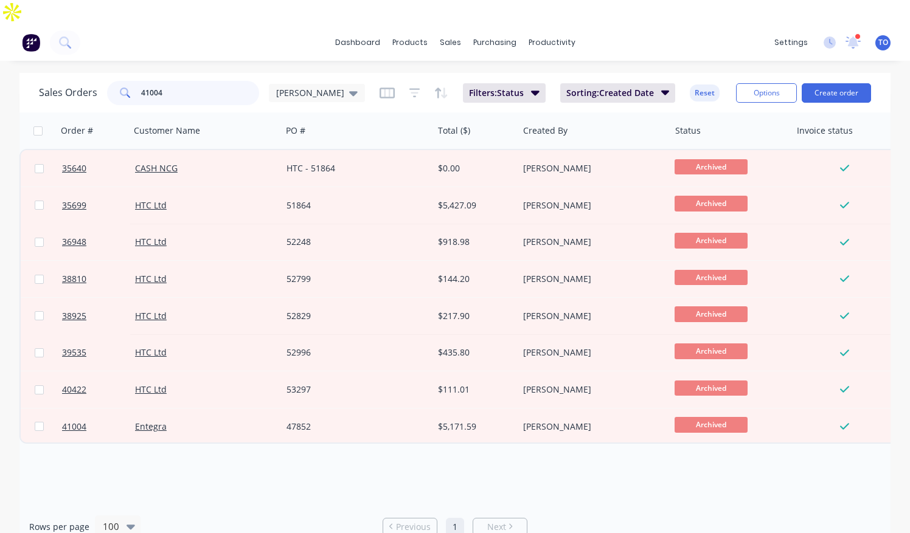
drag, startPoint x: 184, startPoint y: 70, endPoint x: 79, endPoint y: 77, distance: 104.8
click at [80, 81] on div "Sales Orders 41004 Tobias" at bounding box center [202, 93] width 326 height 24
click at [177, 81] on input "41004" at bounding box center [200, 93] width 119 height 24
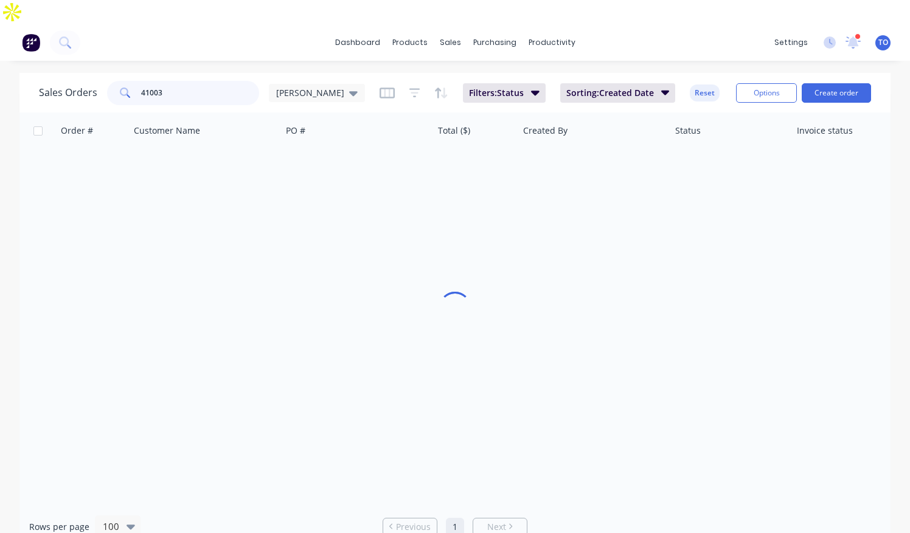
drag, startPoint x: 182, startPoint y: 63, endPoint x: 68, endPoint y: 67, distance: 113.8
click at [68, 81] on div "Sales Orders 41003 Tobias" at bounding box center [202, 93] width 326 height 24
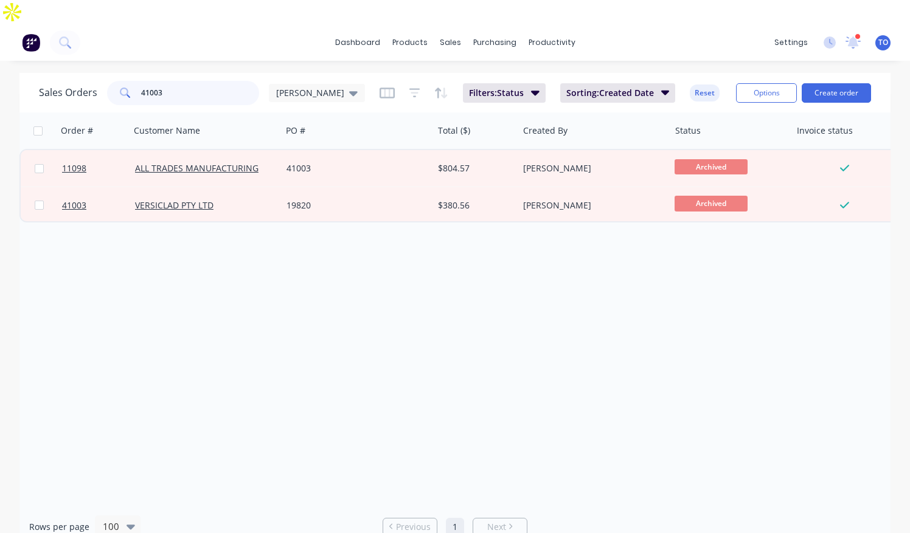
click at [165, 81] on input "41003" at bounding box center [200, 93] width 119 height 24
paste input "1"
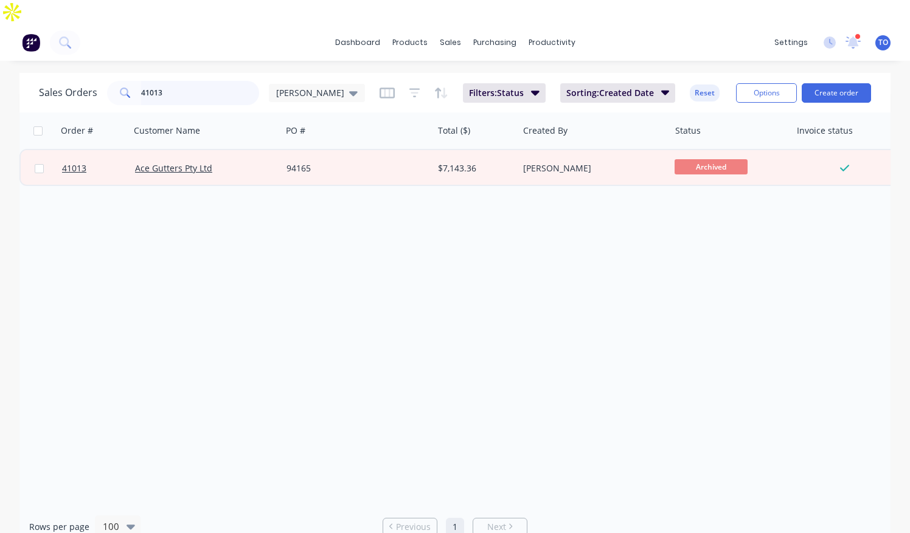
click at [180, 81] on input "41013" at bounding box center [200, 93] width 119 height 24
click at [181, 81] on input "41013" at bounding box center [200, 93] width 119 height 24
paste input "7"
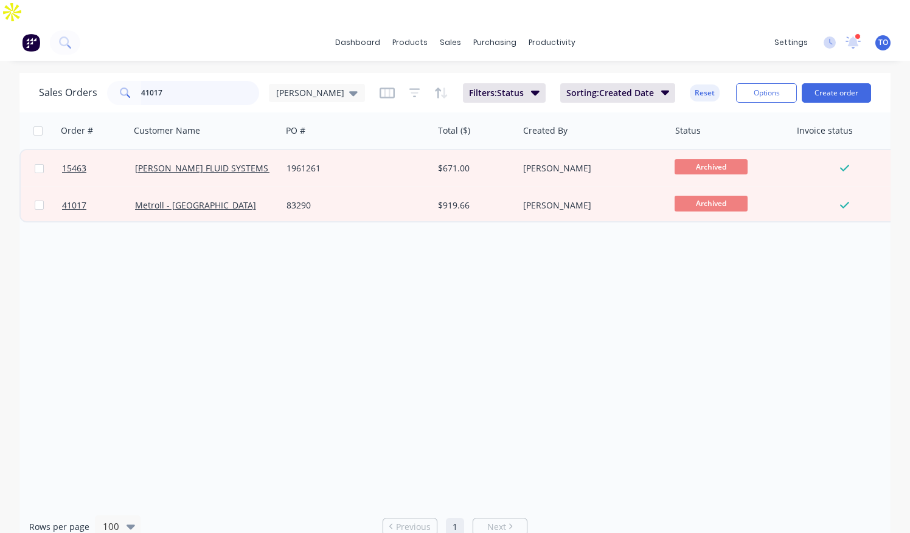
click at [180, 81] on input "41017" at bounding box center [200, 93] width 119 height 24
paste input "25"
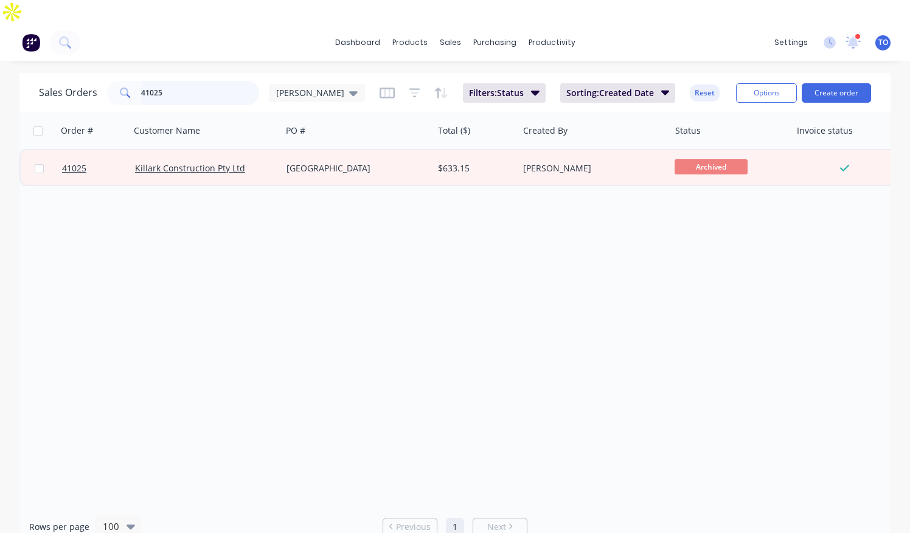
click at [176, 81] on input "41025" at bounding box center [200, 93] width 119 height 24
paste input "3"
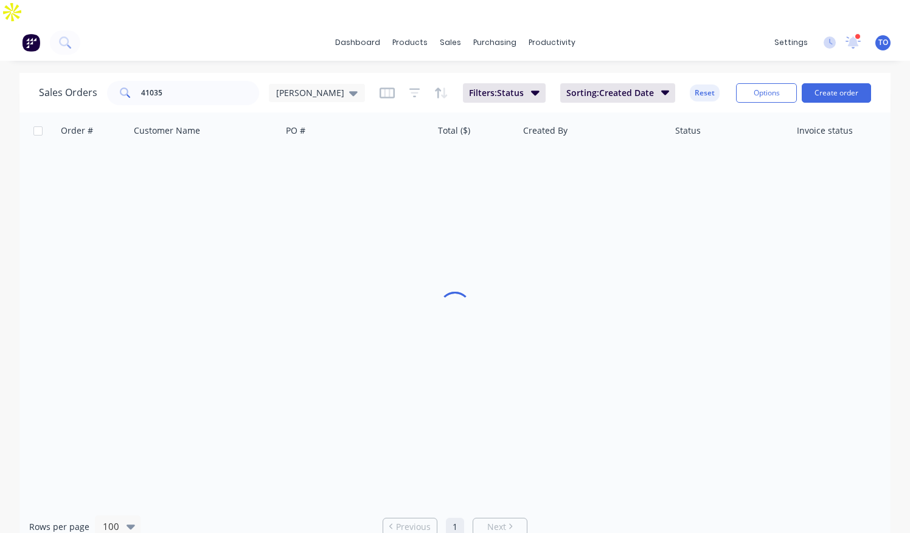
click at [191, 272] on div at bounding box center [454, 310] width 871 height 394
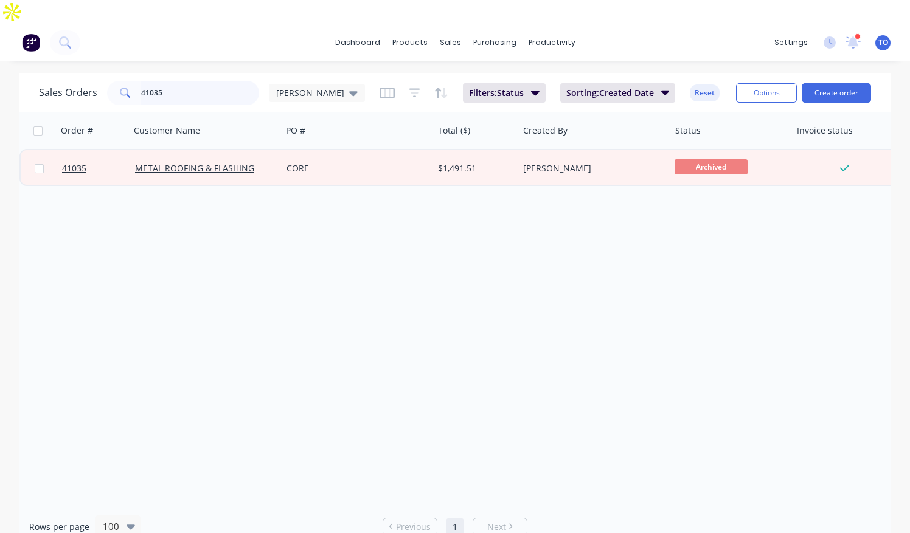
click at [195, 81] on input "41035" at bounding box center [200, 93] width 119 height 24
drag, startPoint x: 157, startPoint y: 64, endPoint x: 114, endPoint y: 67, distance: 43.3
click at [116, 81] on div "41027" at bounding box center [183, 93] width 152 height 24
click at [201, 82] on div "Sales Orders 41027 Tobias Filters: Status Sorting: Created Date Reset" at bounding box center [382, 93] width 687 height 30
drag, startPoint x: 201, startPoint y: 68, endPoint x: 125, endPoint y: 50, distance: 78.0
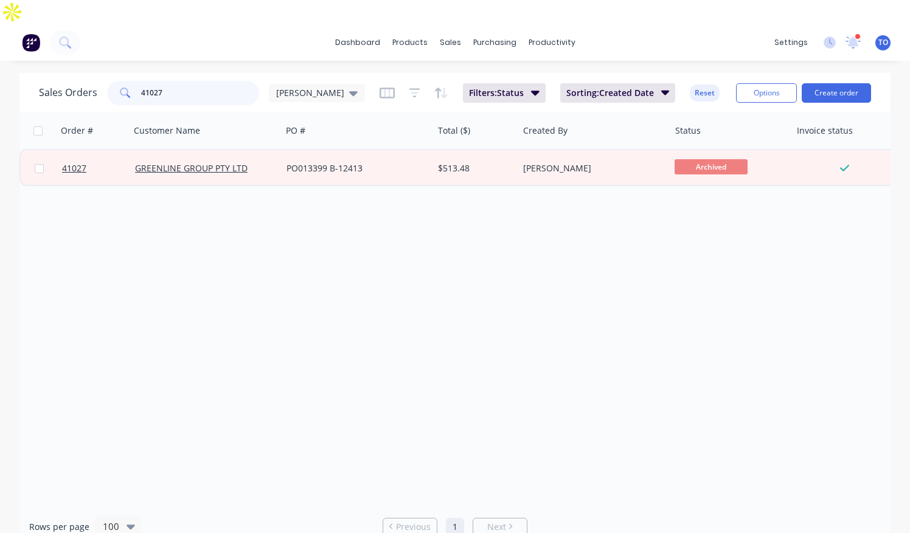
click at [108, 81] on div "41027" at bounding box center [183, 93] width 152 height 24
paste input "0894"
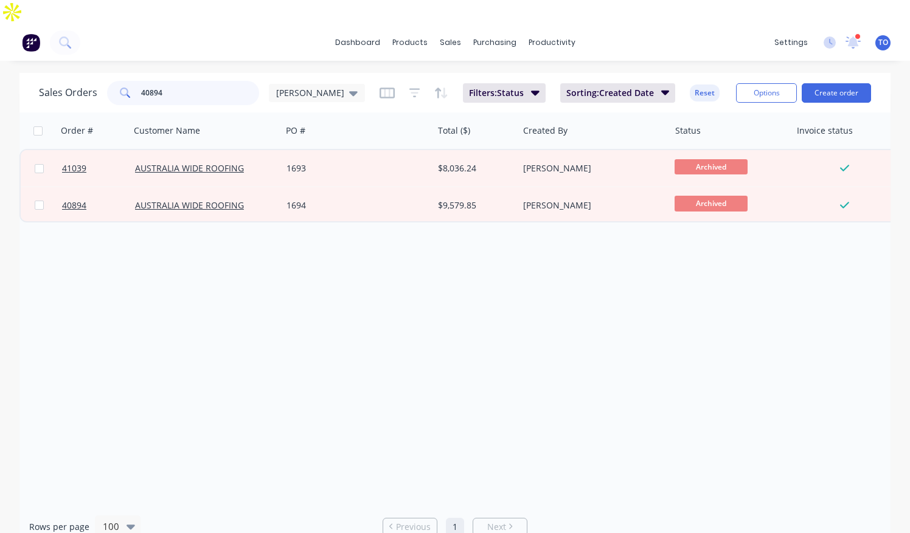
drag, startPoint x: 178, startPoint y: 64, endPoint x: 64, endPoint y: 72, distance: 114.0
click at [64, 81] on div "Sales Orders 40894 Tobias" at bounding box center [202, 93] width 326 height 24
paste input "1039"
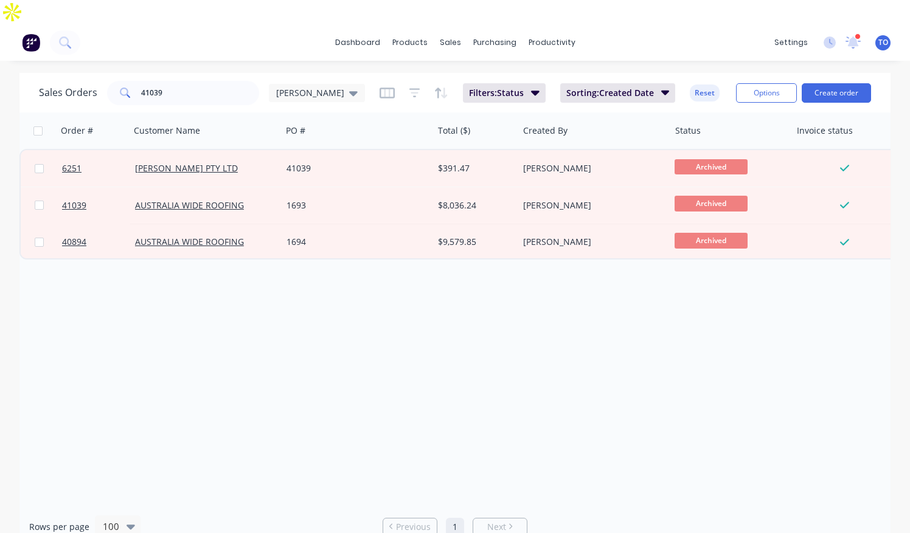
click at [159, 78] on div "Sales Orders 41039 Tobias Filters: Status Sorting: Created Date Reset" at bounding box center [382, 93] width 687 height 30
click at [158, 81] on input "41039" at bounding box center [200, 93] width 119 height 24
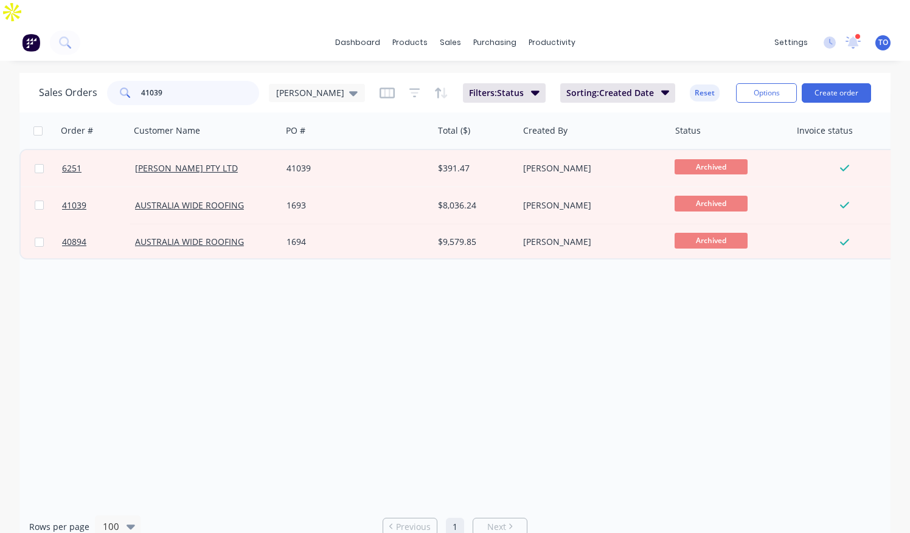
paste input "53"
click at [237, 24] on div "dashboard products sales purchasing productivity dashboard products Product Cat…" at bounding box center [455, 42] width 910 height 36
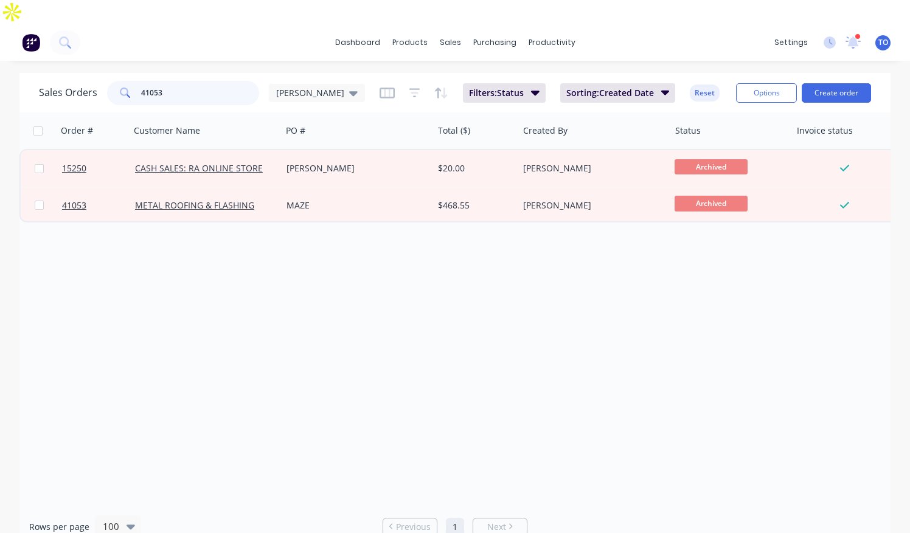
click at [212, 81] on input "41053" at bounding box center [200, 93] width 119 height 24
paste input "61"
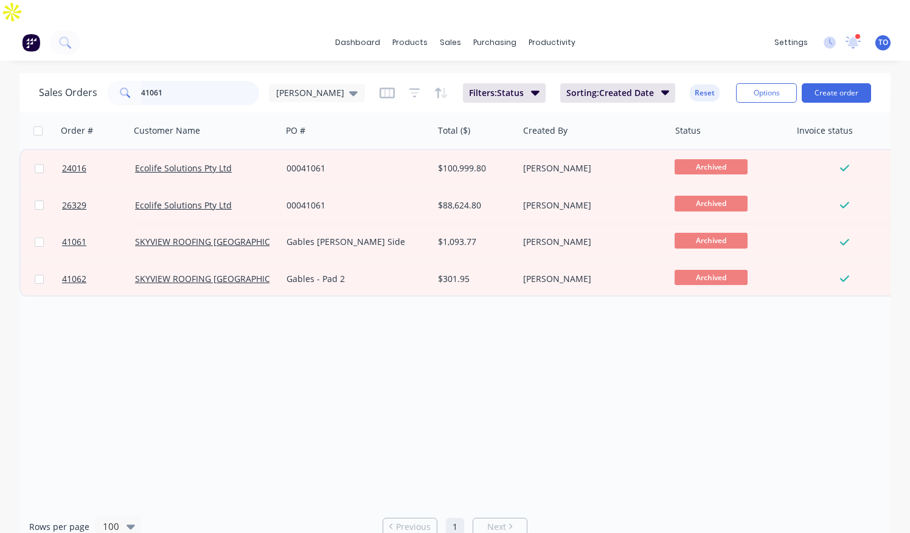
click at [180, 81] on input "41061" at bounding box center [200, 93] width 119 height 24
paste input "2"
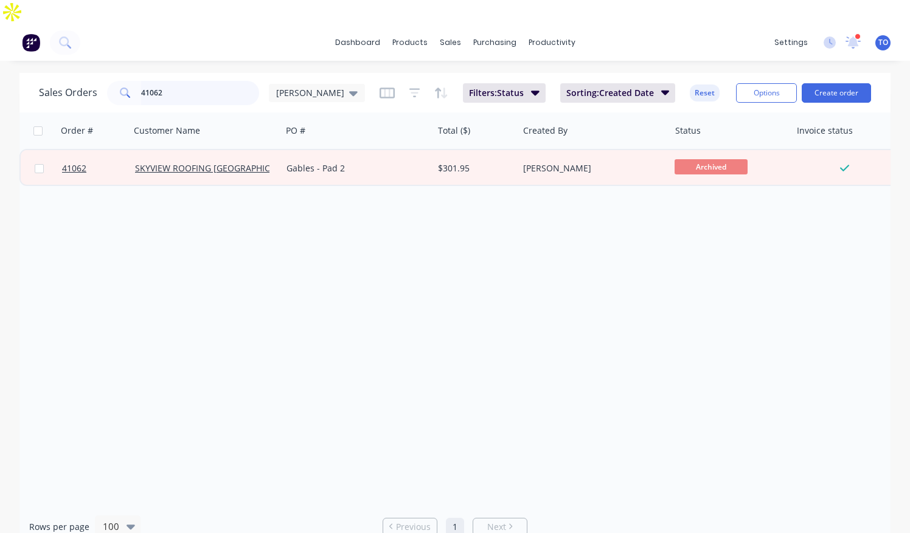
click at [176, 81] on input "41062" at bounding box center [200, 93] width 119 height 24
paste input "84"
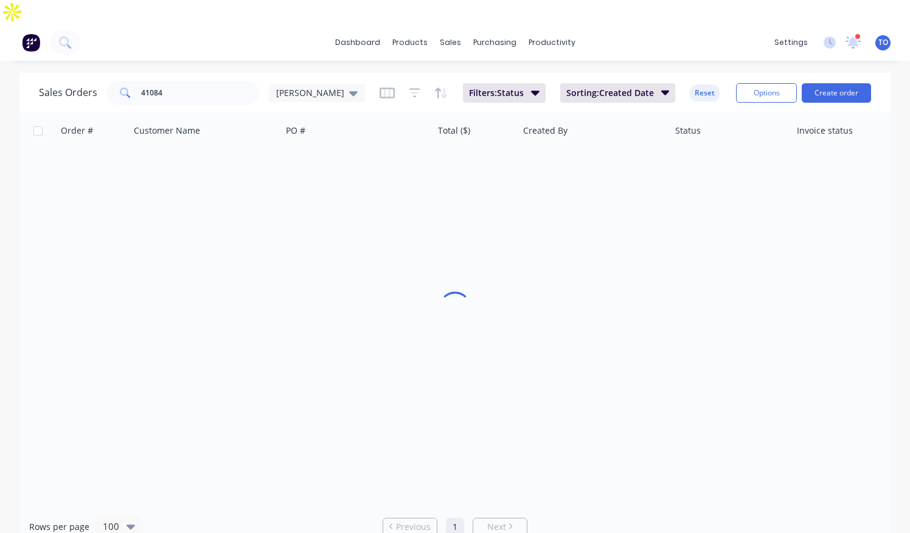
click at [224, 26] on div "dashboard products sales purchasing productivity dashboard products Product Cat…" at bounding box center [455, 42] width 910 height 36
click at [182, 81] on input "41084" at bounding box center [200, 93] width 119 height 24
paste input "99"
click at [232, 32] on div "dashboard products sales purchasing productivity dashboard products Product Cat…" at bounding box center [455, 42] width 910 height 36
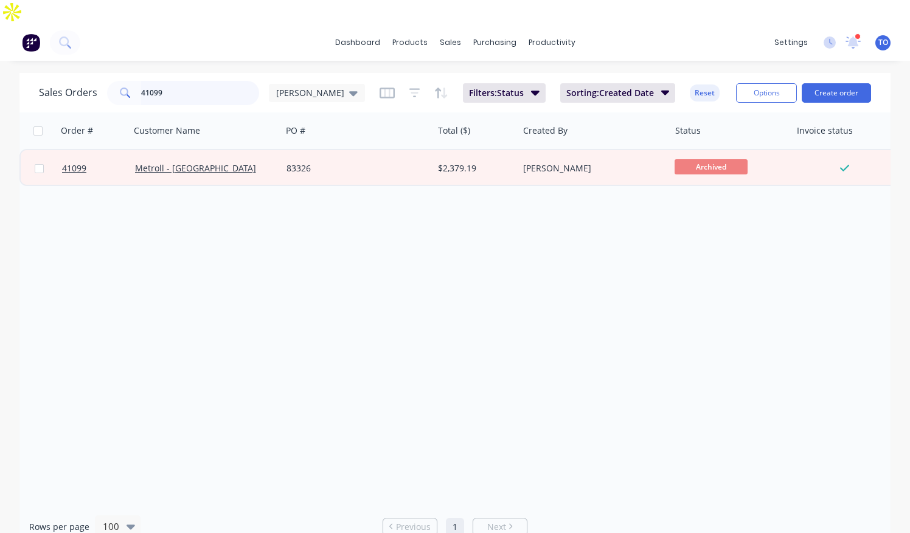
click at [187, 81] on input "41099" at bounding box center [200, 93] width 119 height 24
paste input "108"
click at [235, 24] on div "dashboard products sales purchasing productivity dashboard products Product Cat…" at bounding box center [455, 42] width 910 height 36
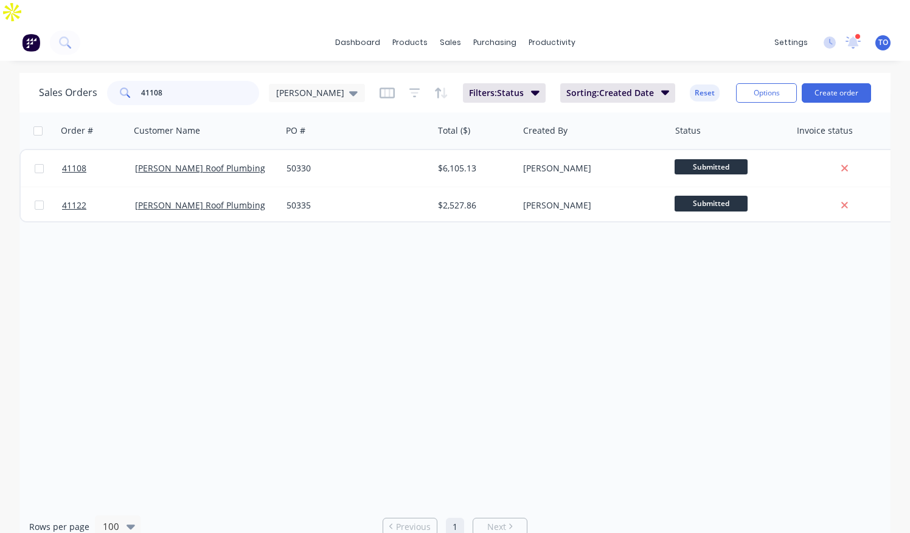
click at [195, 81] on input "41108" at bounding box center [200, 93] width 119 height 24
paste input "19"
type input "41119"
click at [223, 32] on div "dashboard products sales purchasing productivity dashboard products Product Cat…" at bounding box center [455, 42] width 910 height 36
